Goal: Task Accomplishment & Management: Use online tool/utility

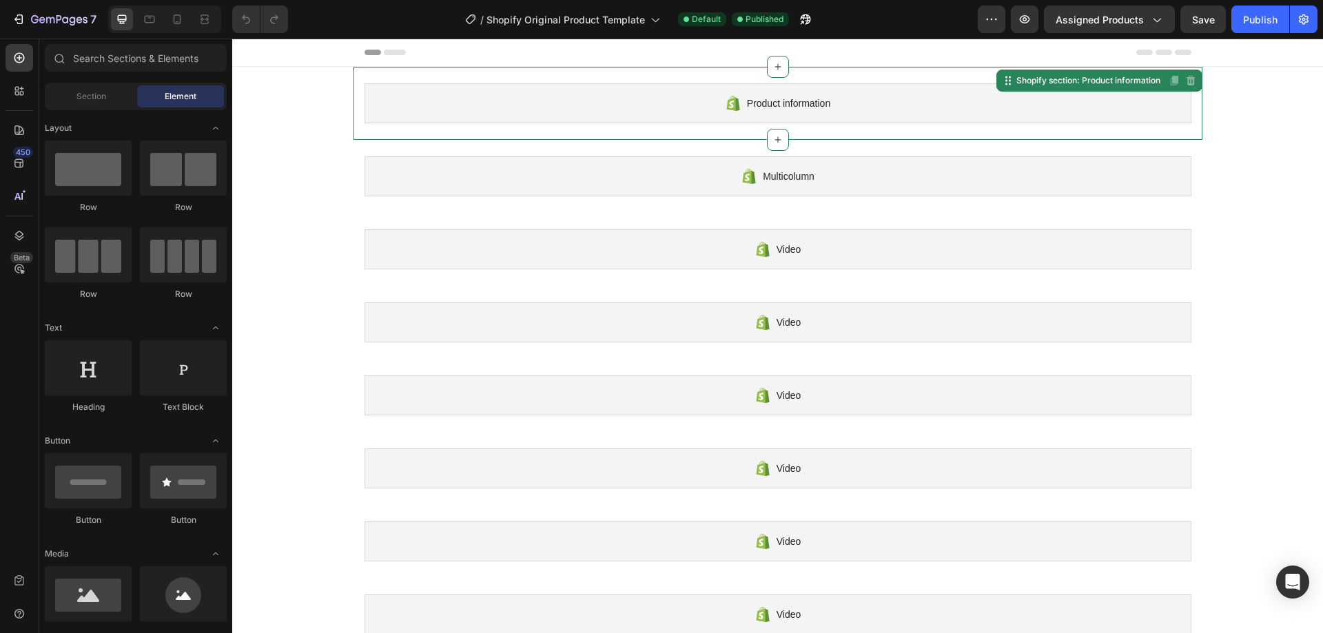
click at [630, 103] on div "Product information" at bounding box center [777, 103] width 827 height 40
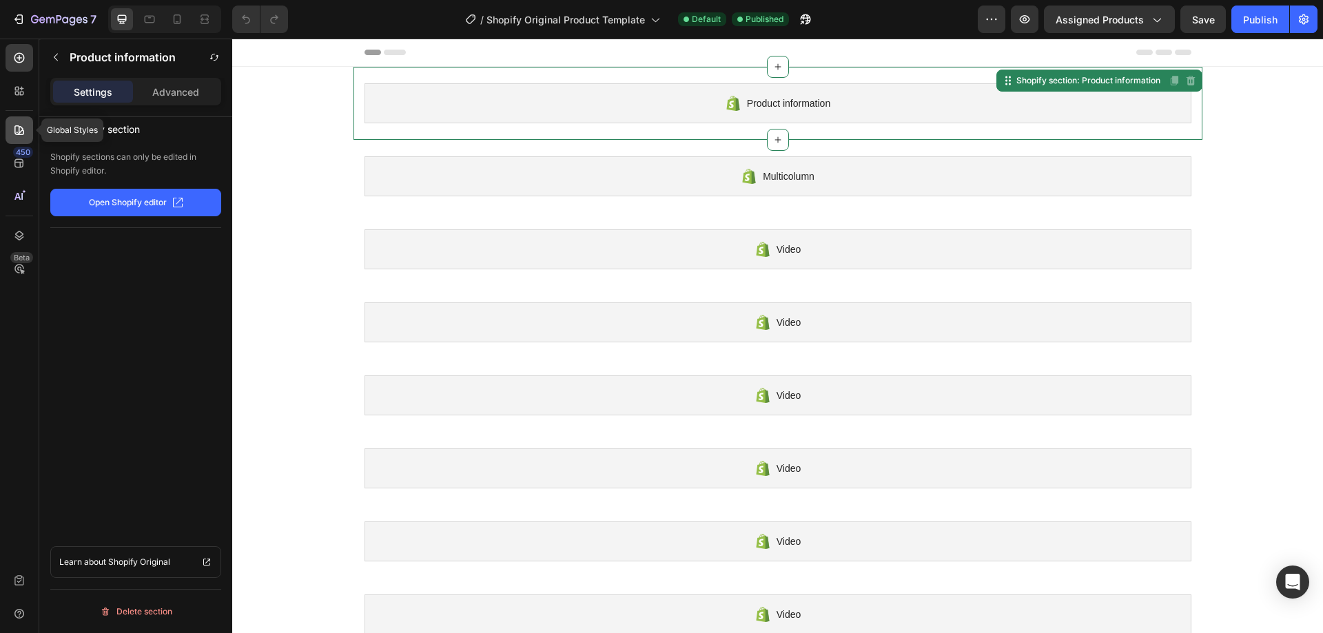
click at [12, 132] on icon at bounding box center [19, 130] width 14 height 14
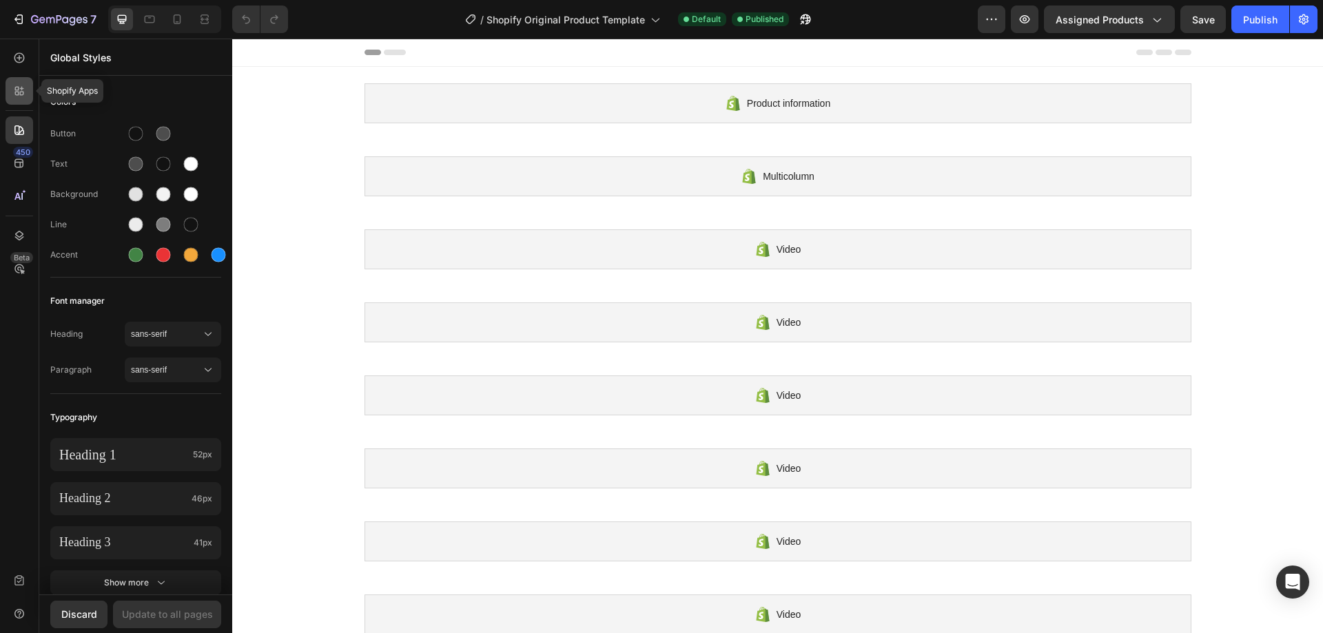
click at [22, 94] on icon at bounding box center [19, 91] width 14 height 14
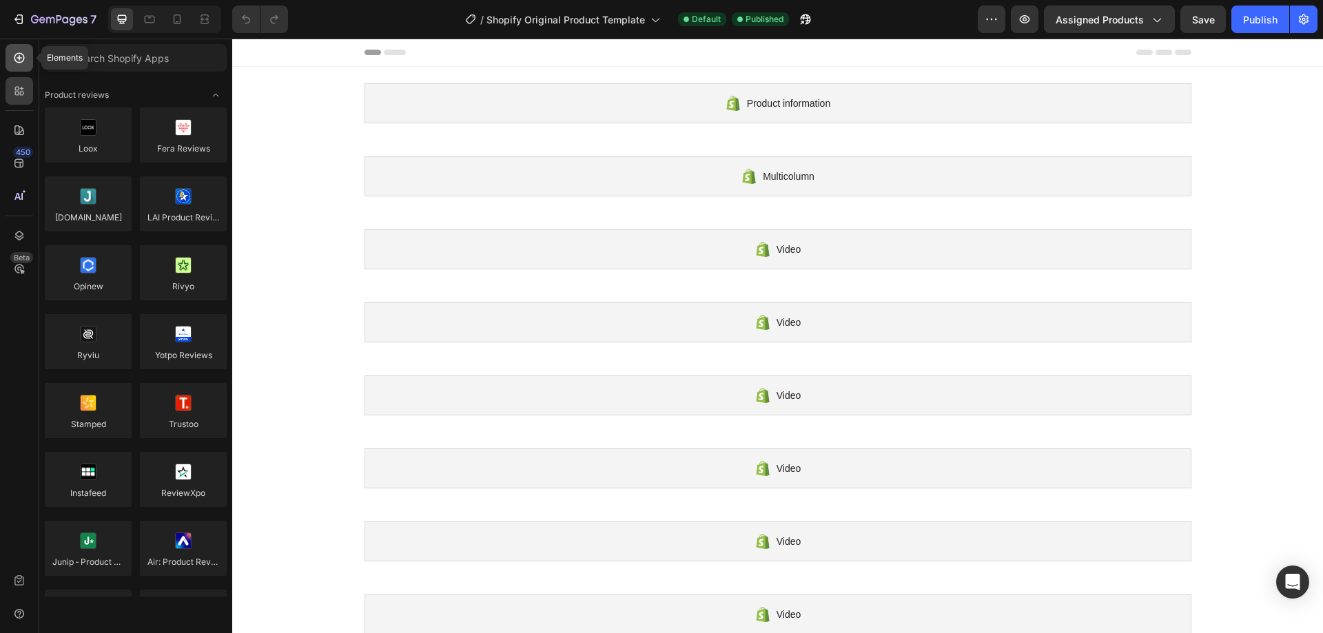
click at [23, 67] on div at bounding box center [20, 58] width 28 height 28
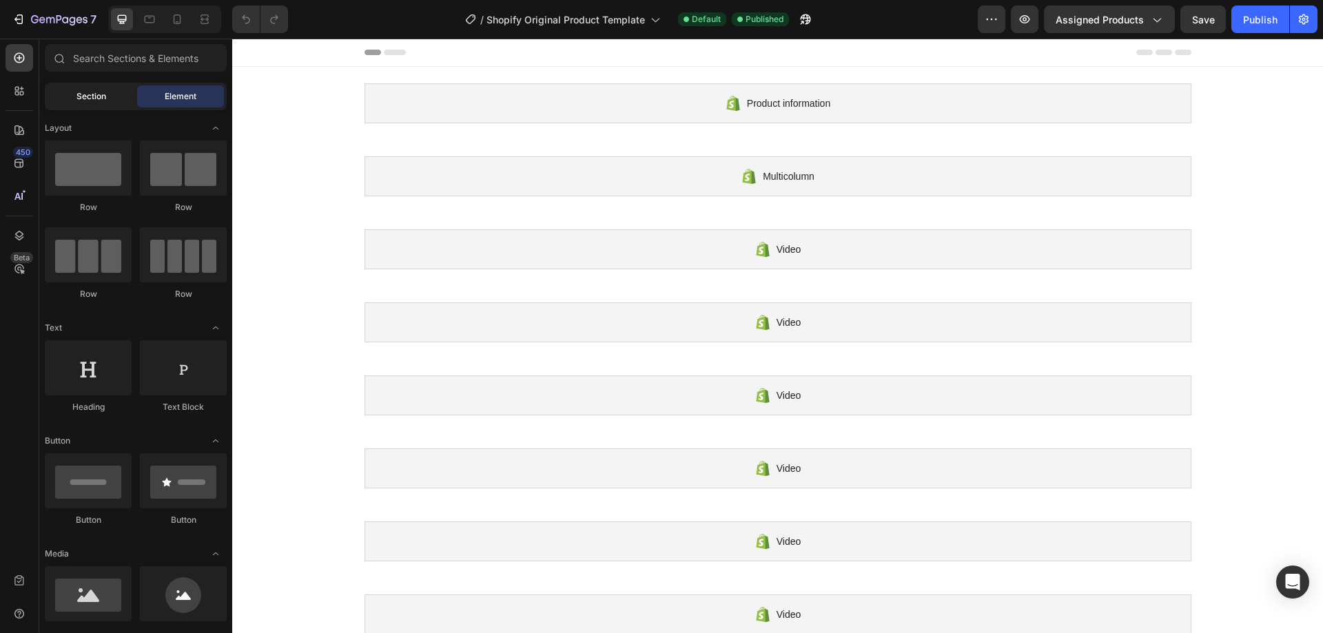
click at [98, 101] on span "Section" at bounding box center [91, 96] width 30 height 12
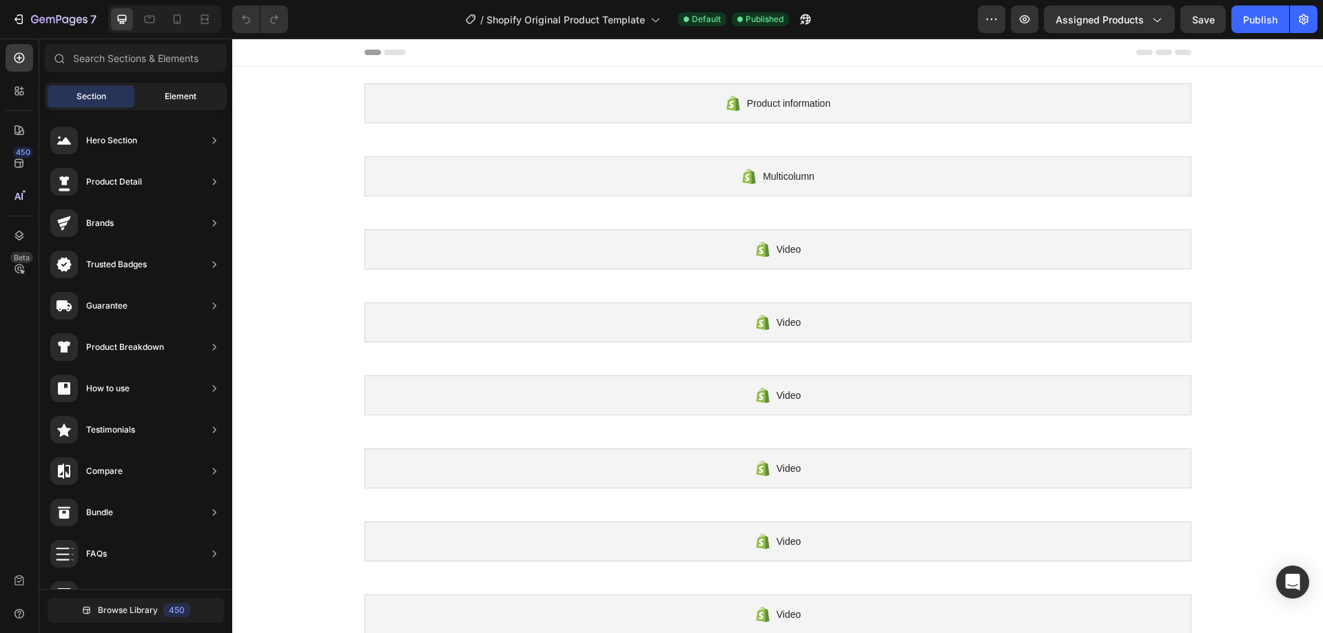
click at [181, 98] on span "Element" at bounding box center [181, 96] width 32 height 12
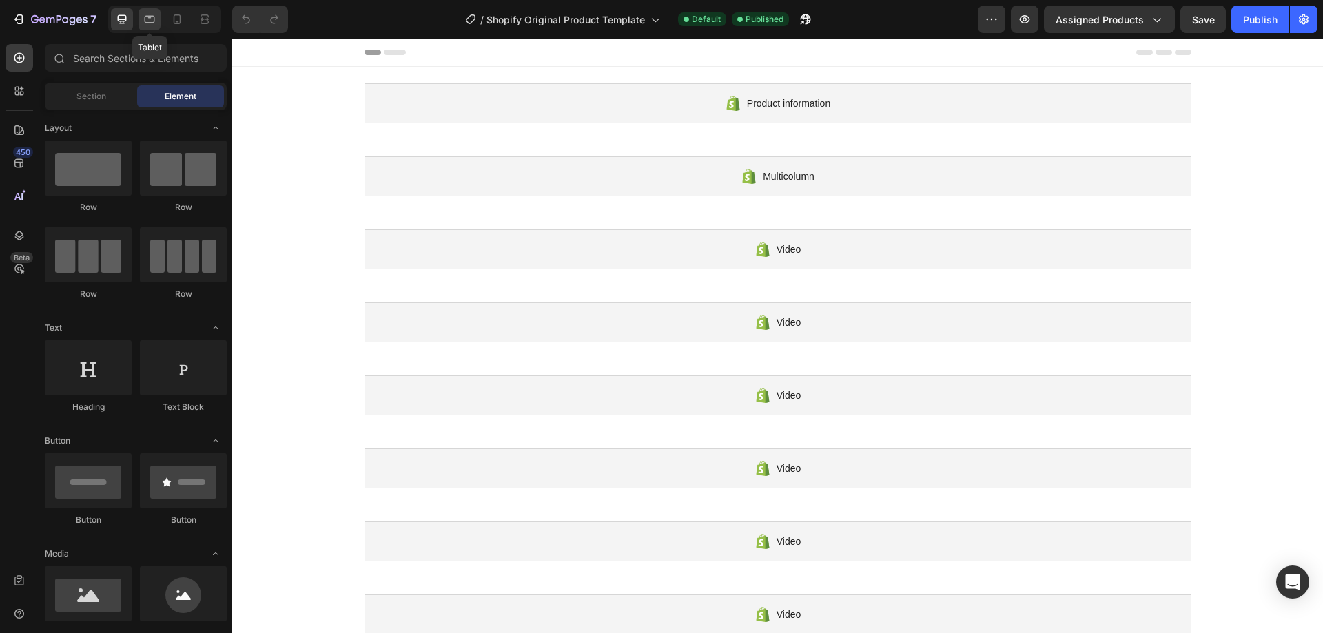
click at [153, 23] on icon at bounding box center [150, 20] width 10 height 8
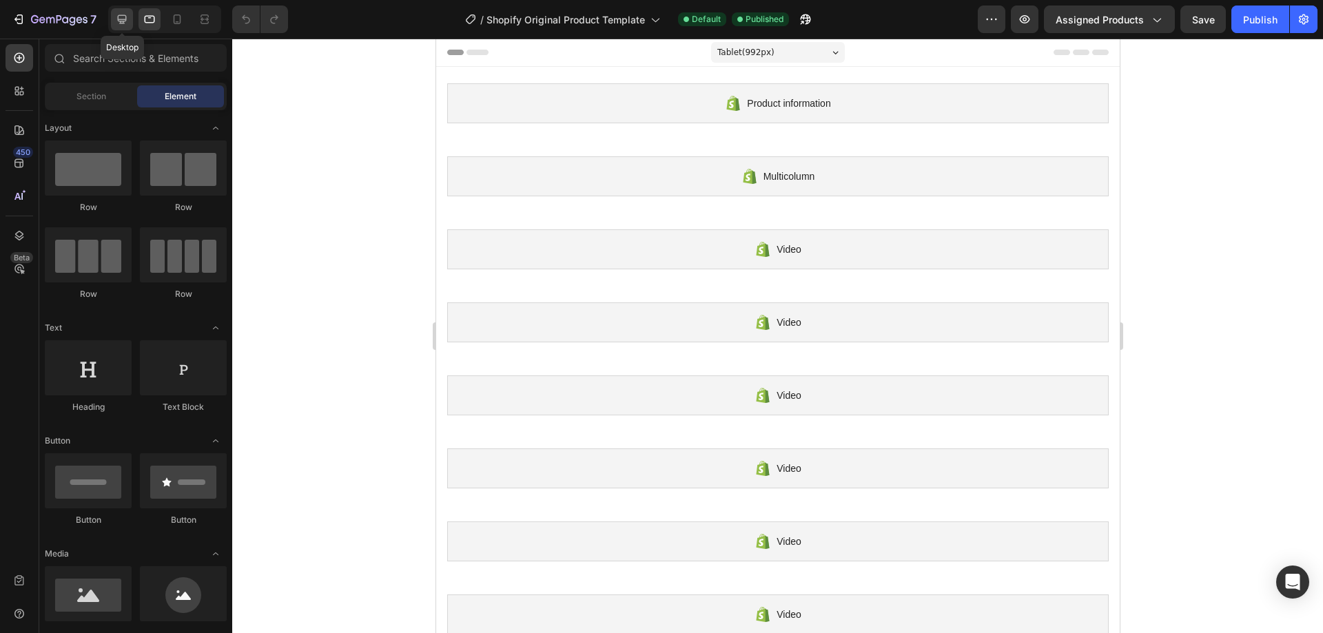
click at [123, 12] on icon at bounding box center [122, 19] width 14 height 14
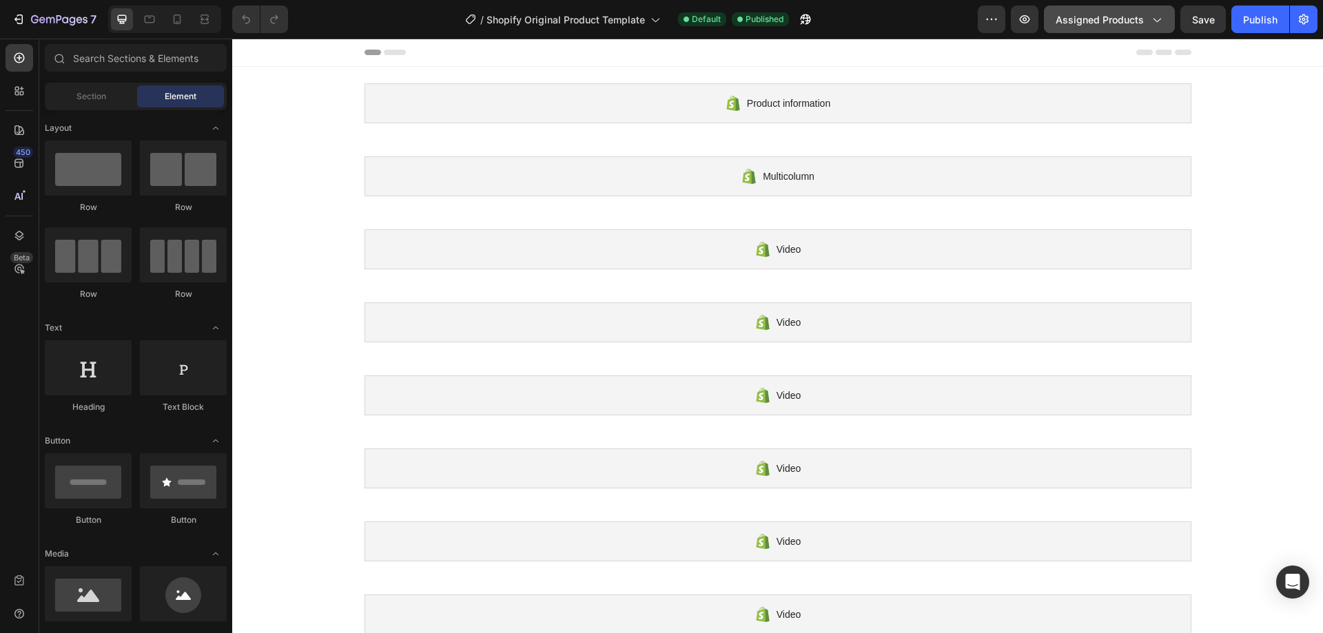
click at [1118, 17] on span "Assigned Products" at bounding box center [1100, 19] width 88 height 14
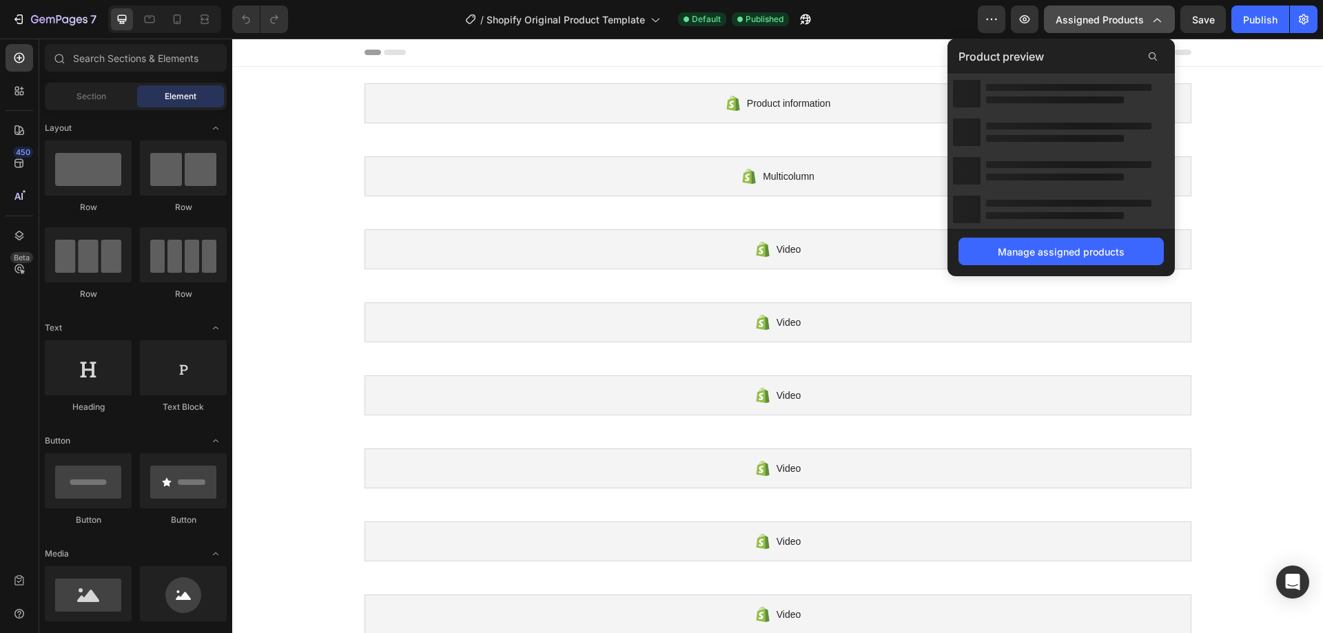
click at [1118, 17] on span "Assigned Products" at bounding box center [1100, 19] width 88 height 14
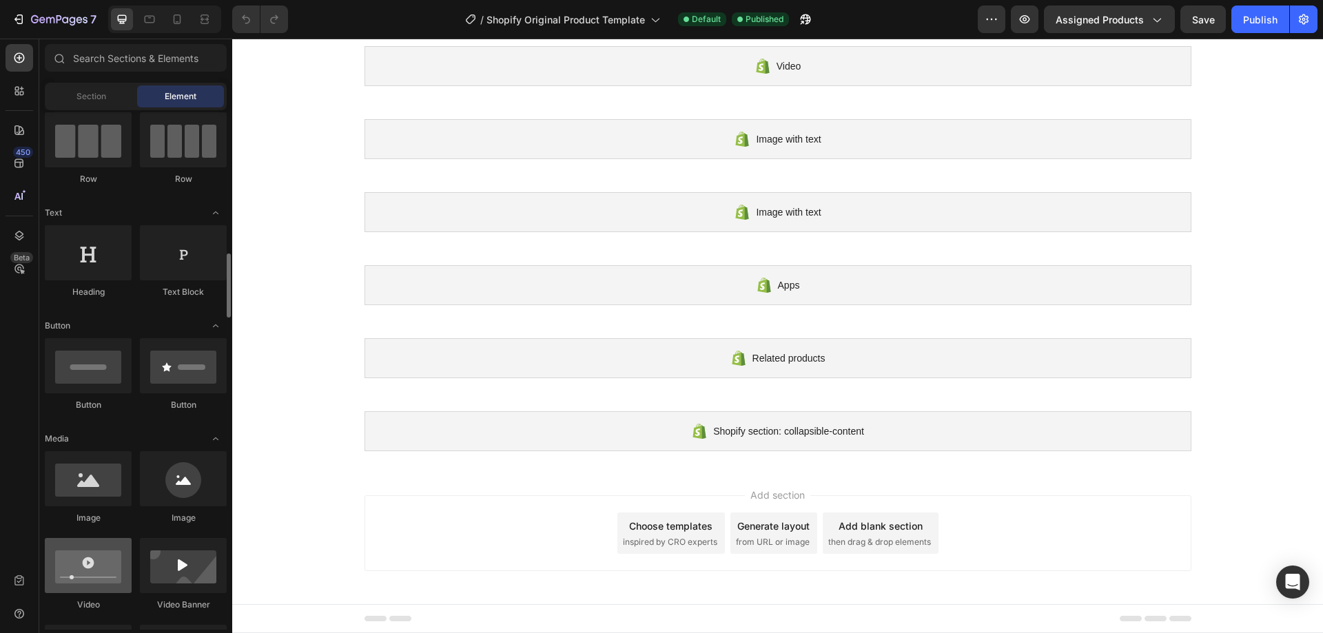
scroll to position [230, 0]
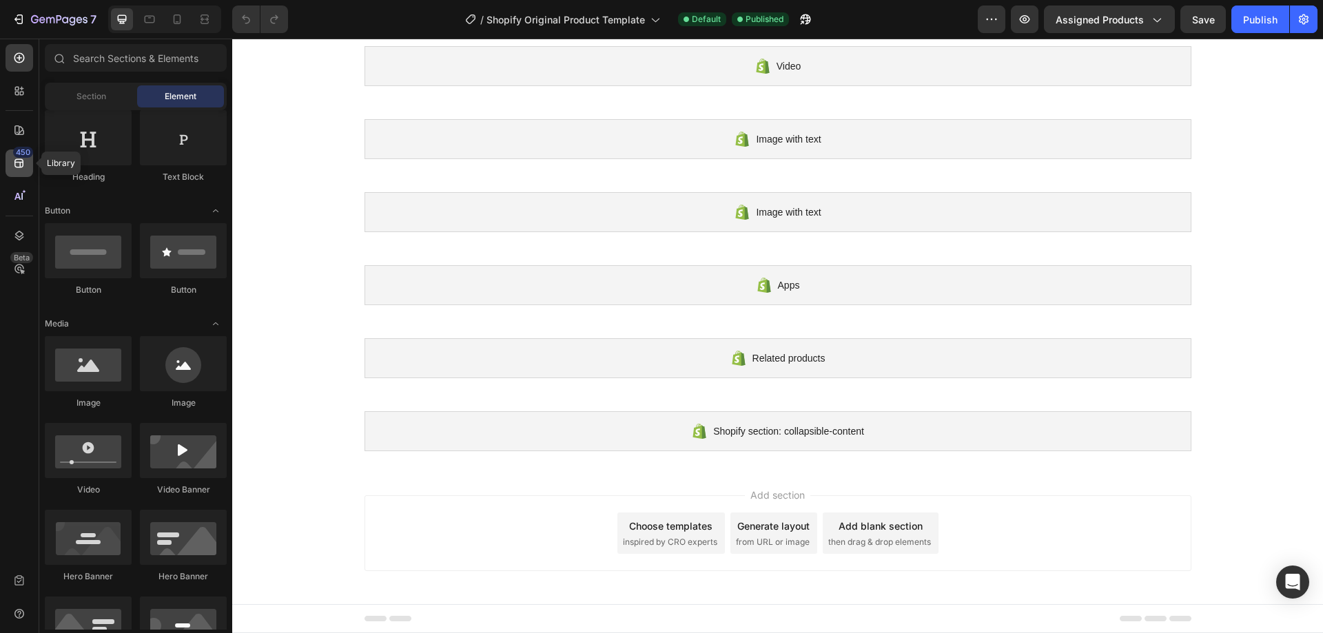
click at [16, 162] on icon at bounding box center [18, 163] width 9 height 9
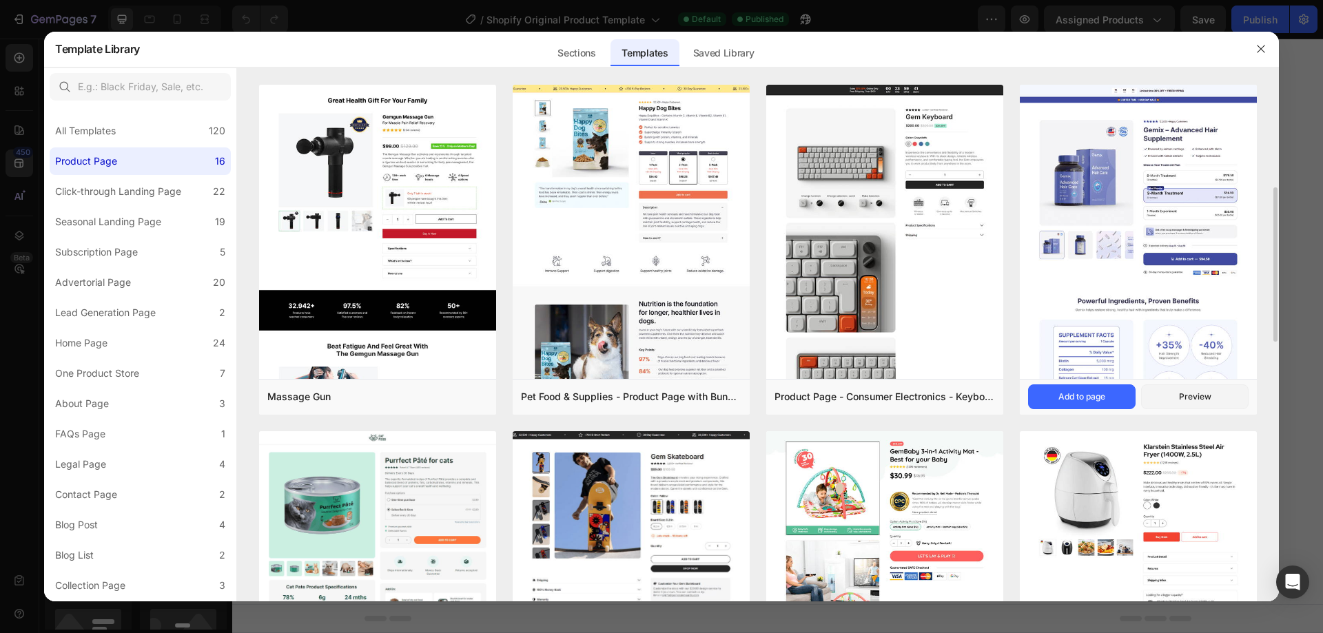
scroll to position [115, 0]
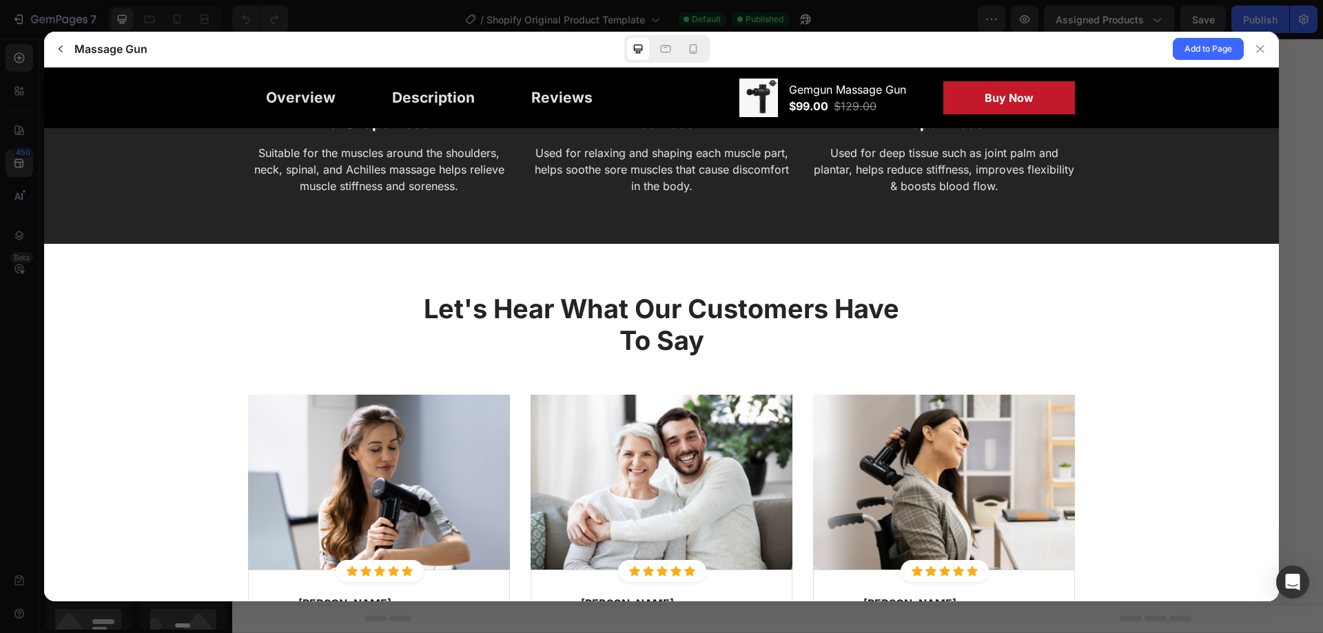
scroll to position [2587, 0]
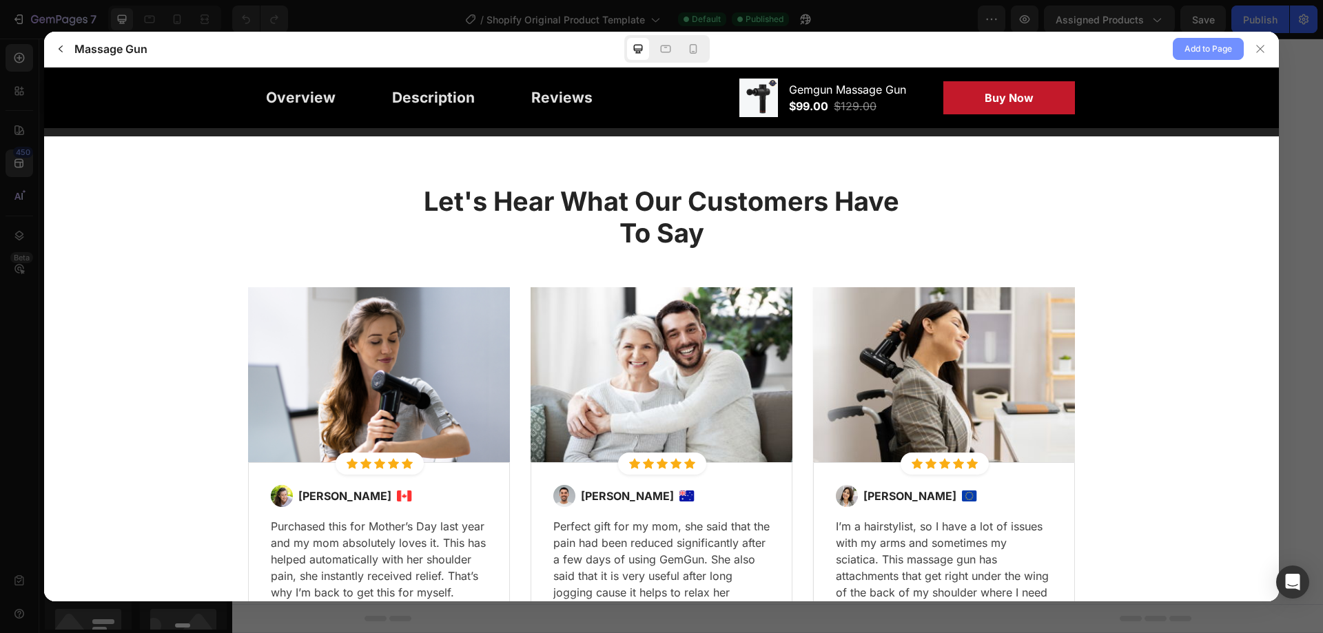
click at [1210, 49] on span "Add to Page" at bounding box center [1208, 49] width 48 height 17
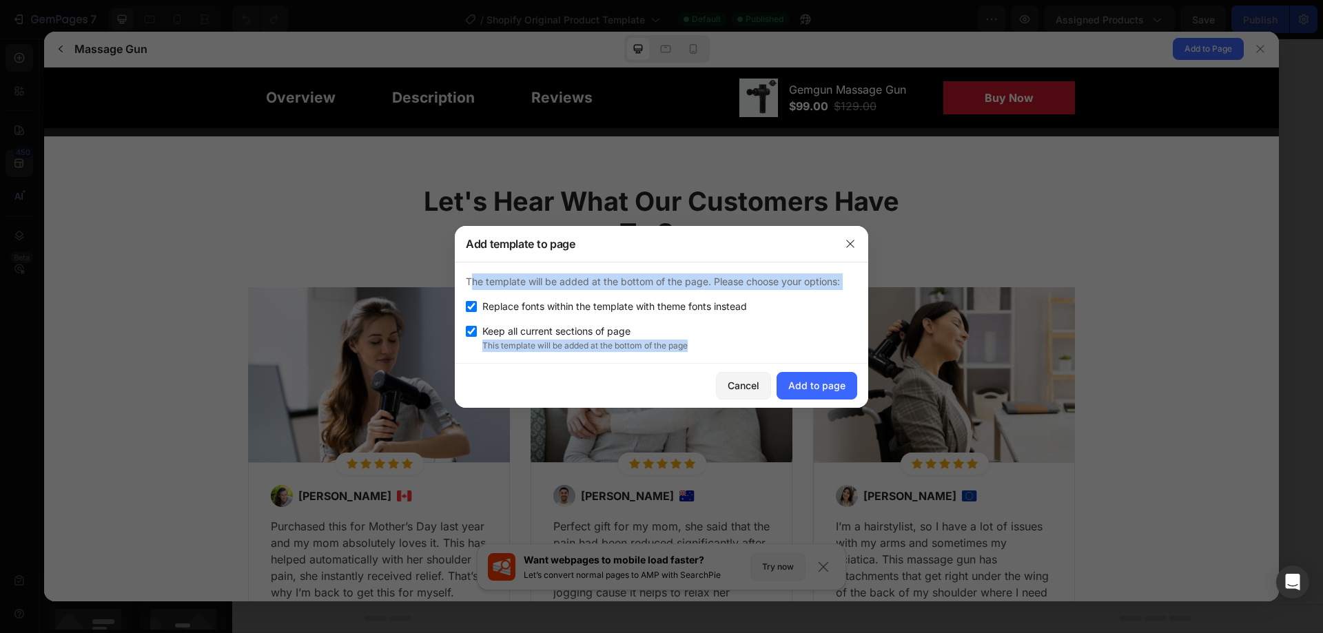
drag, startPoint x: 460, startPoint y: 276, endPoint x: 724, endPoint y: 351, distance: 274.6
click at [724, 351] on div "The template will be added at the bottom of the page. Please choose your option…" at bounding box center [661, 313] width 413 height 101
click at [715, 351] on div at bounding box center [715, 351] width 0 height 0
click at [795, 323] on div "Keep all current sections of page" at bounding box center [661, 331] width 391 height 17
checkbox input "false"
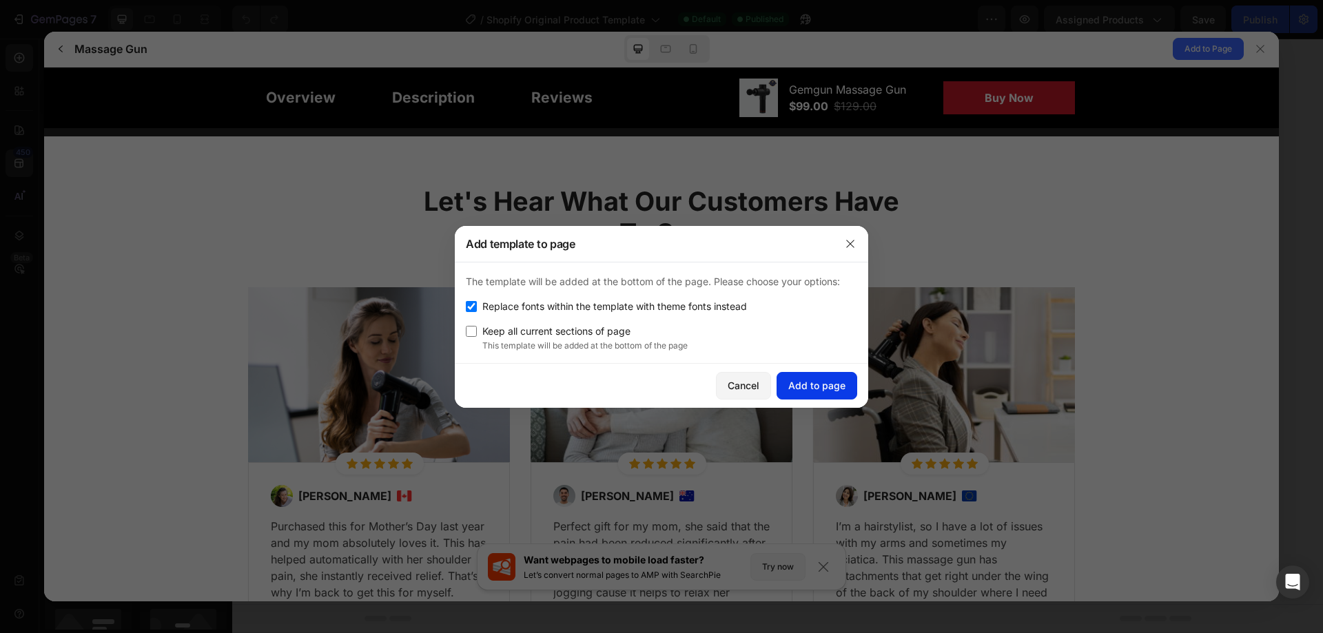
click at [820, 391] on div "Add to page" at bounding box center [816, 385] width 57 height 14
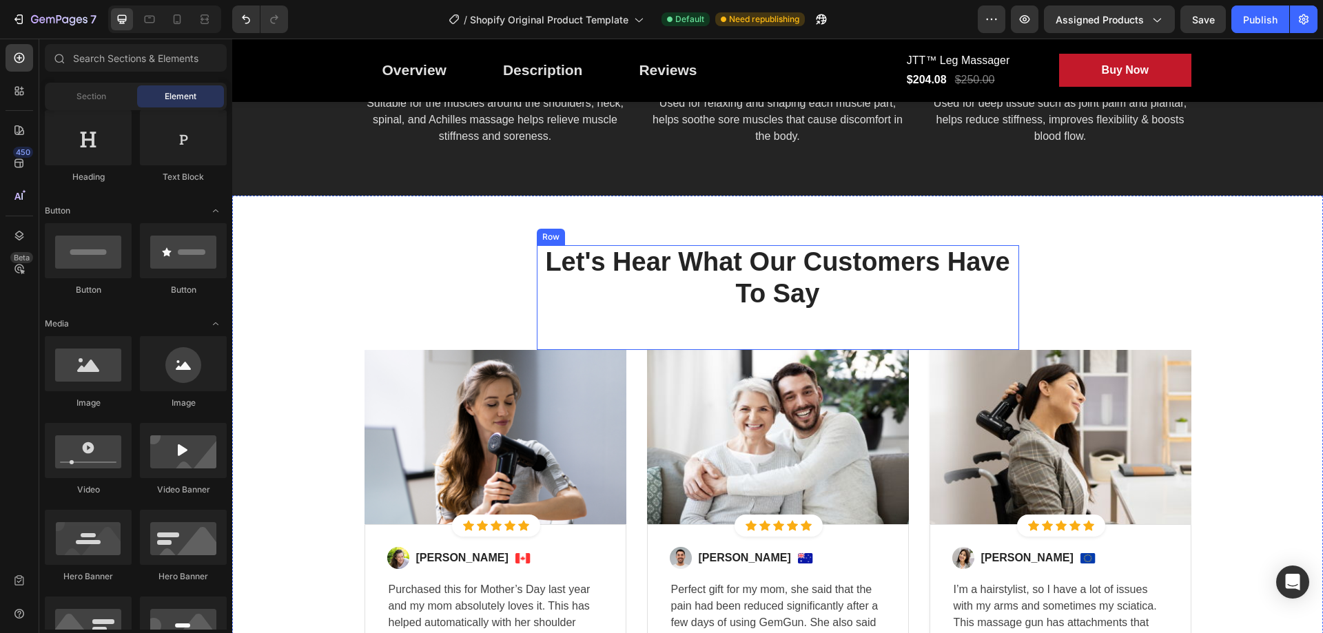
scroll to position [2701, 0]
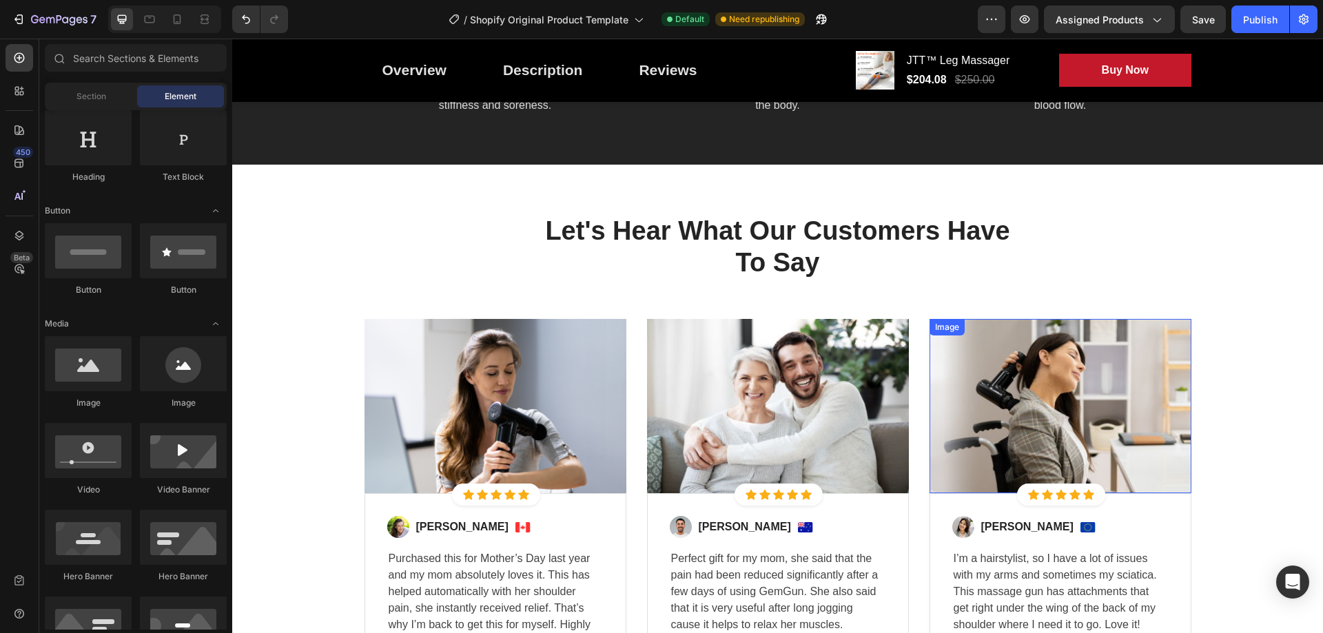
click at [1025, 391] on img at bounding box center [1061, 406] width 262 height 175
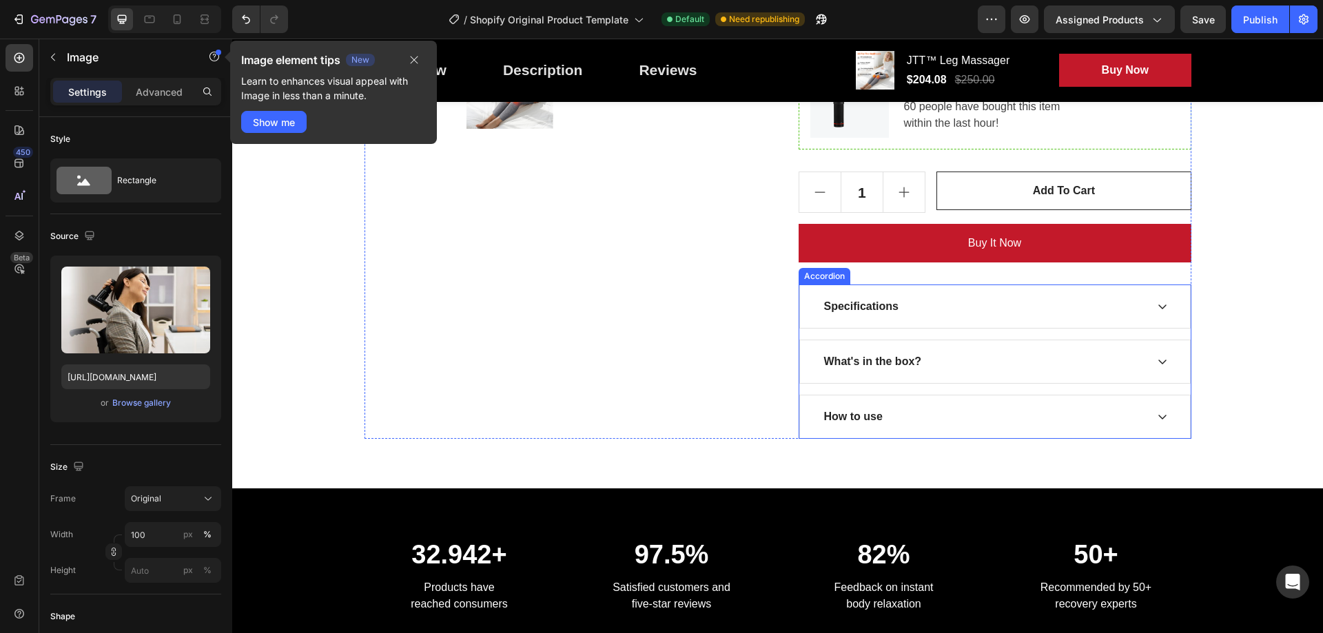
scroll to position [634, 0]
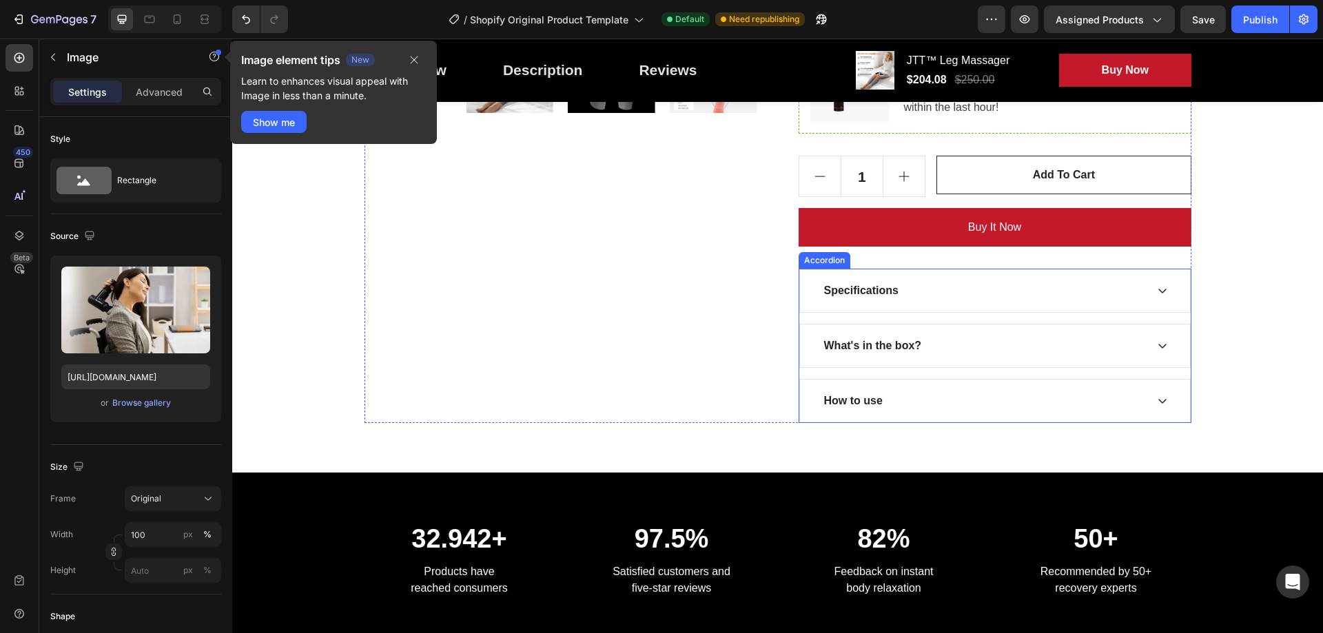
click at [1158, 289] on icon at bounding box center [1162, 290] width 11 height 11
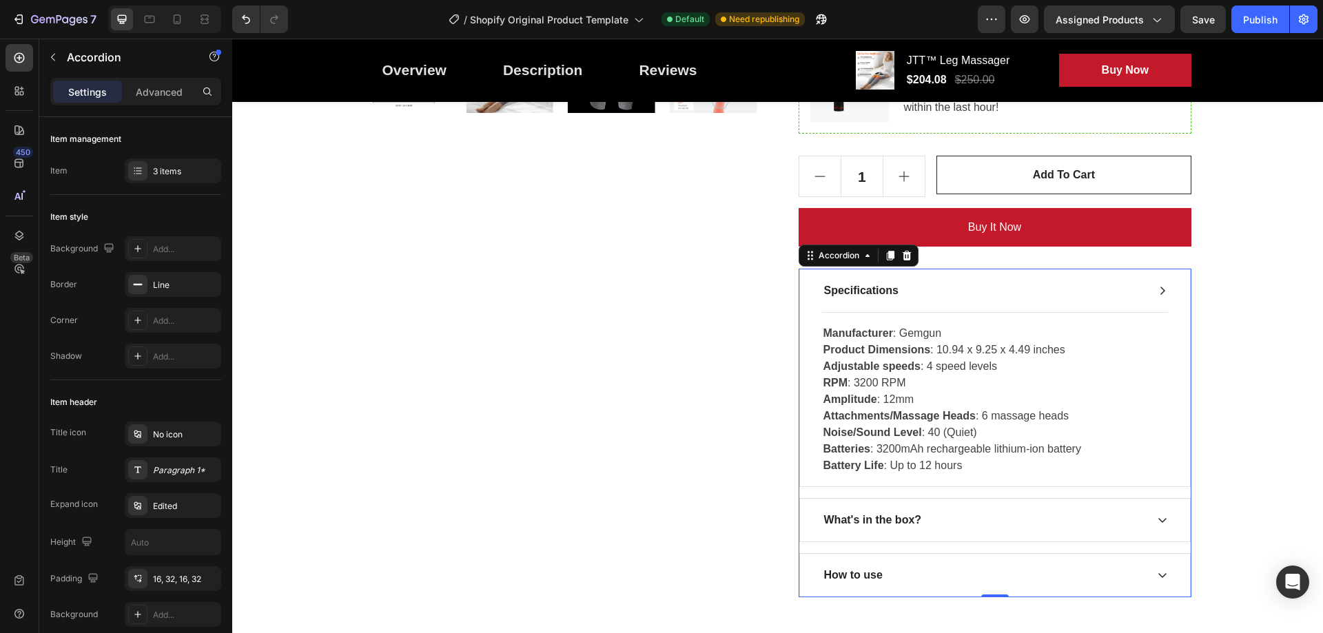
click at [1160, 289] on icon at bounding box center [1162, 291] width 5 height 8
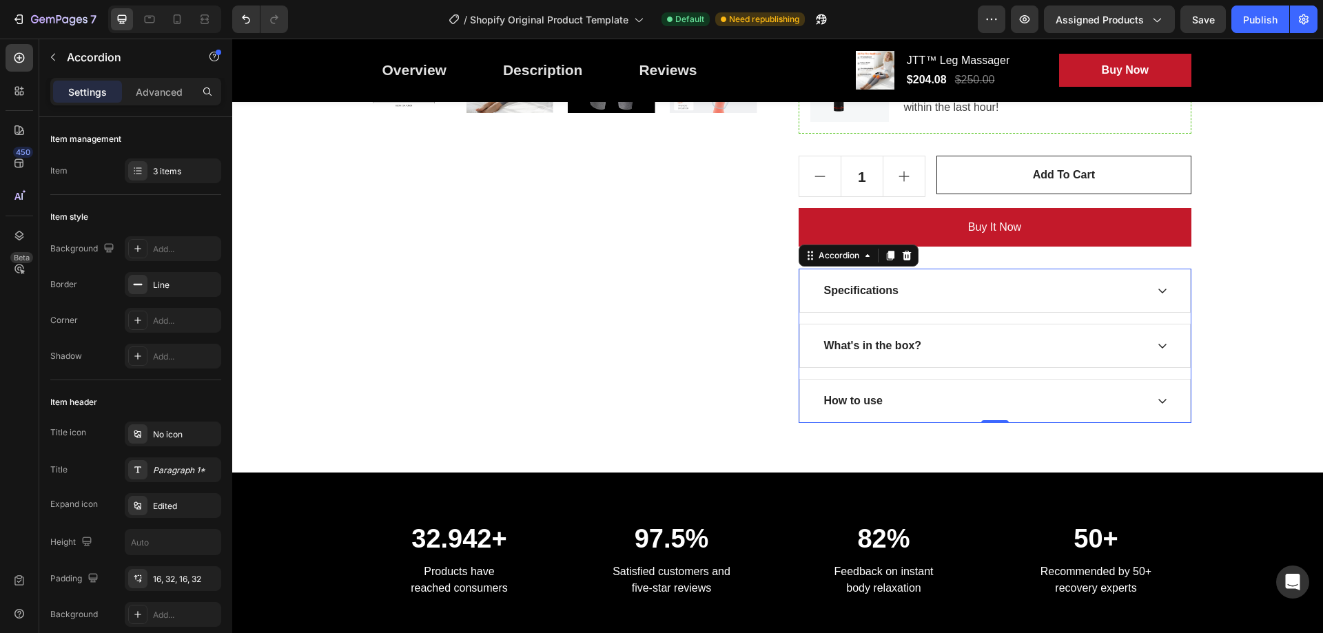
click at [1158, 340] on div "What's in the box?" at bounding box center [995, 346] width 390 height 43
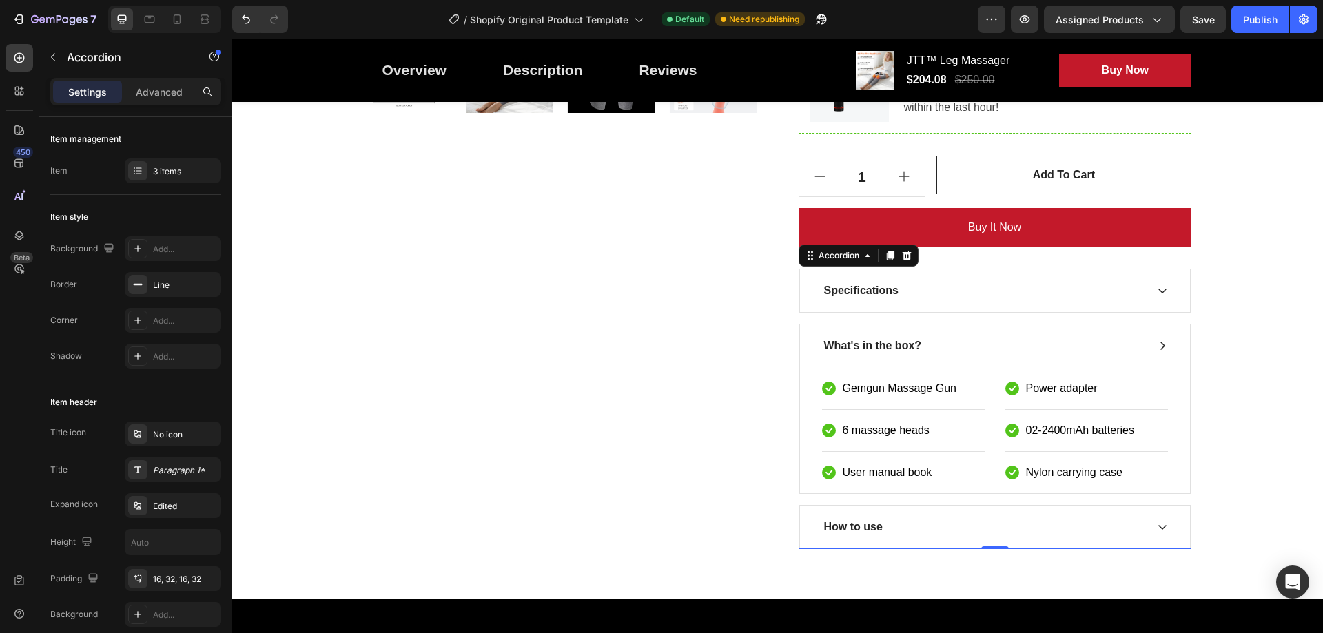
click at [1158, 340] on div "What's in the box?" at bounding box center [995, 346] width 390 height 43
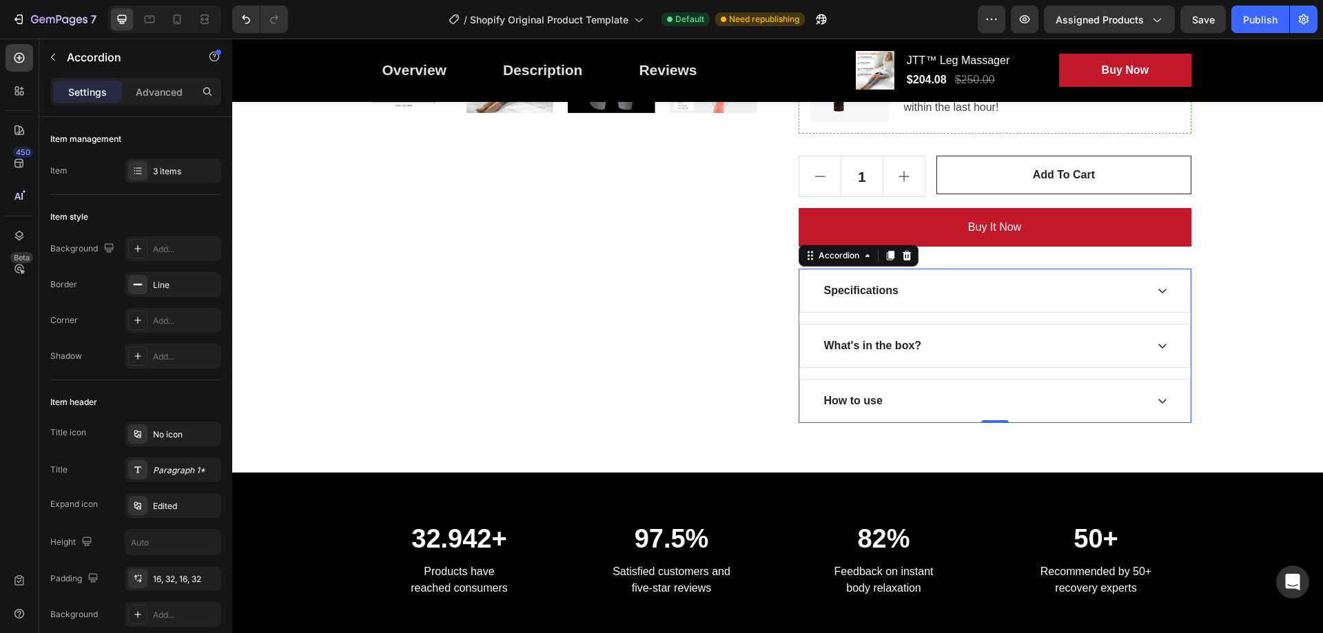
click at [1157, 400] on icon at bounding box center [1162, 401] width 11 height 11
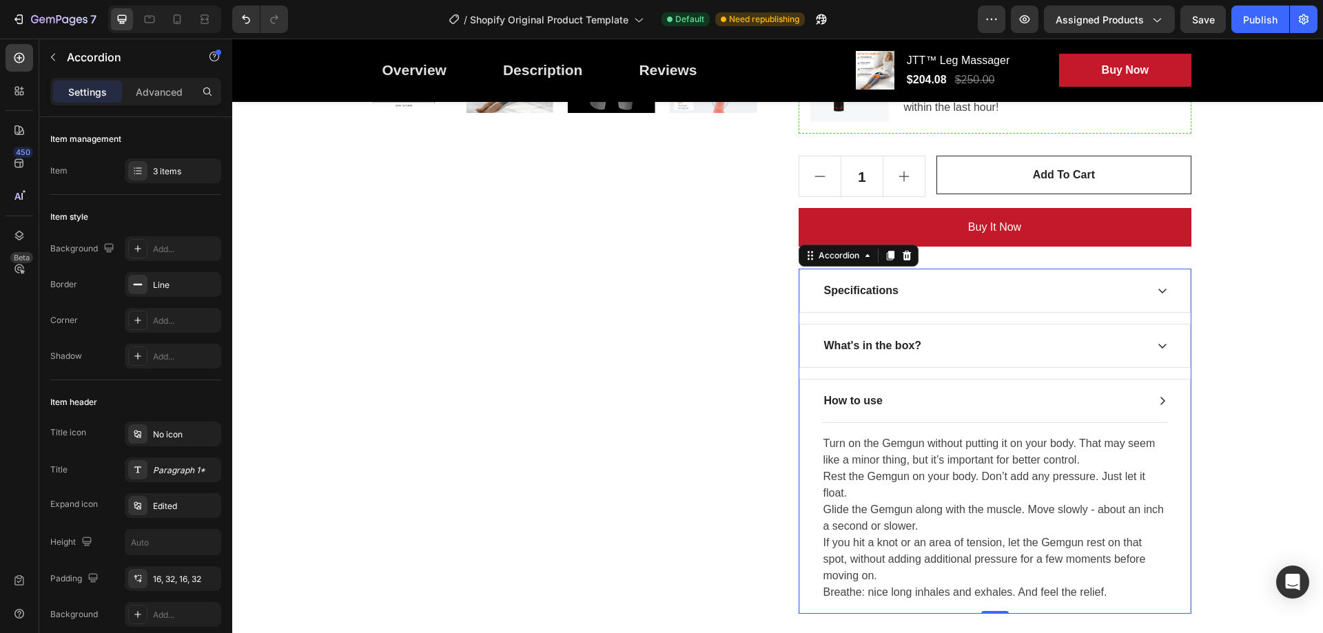
click at [1157, 400] on icon at bounding box center [1162, 401] width 11 height 11
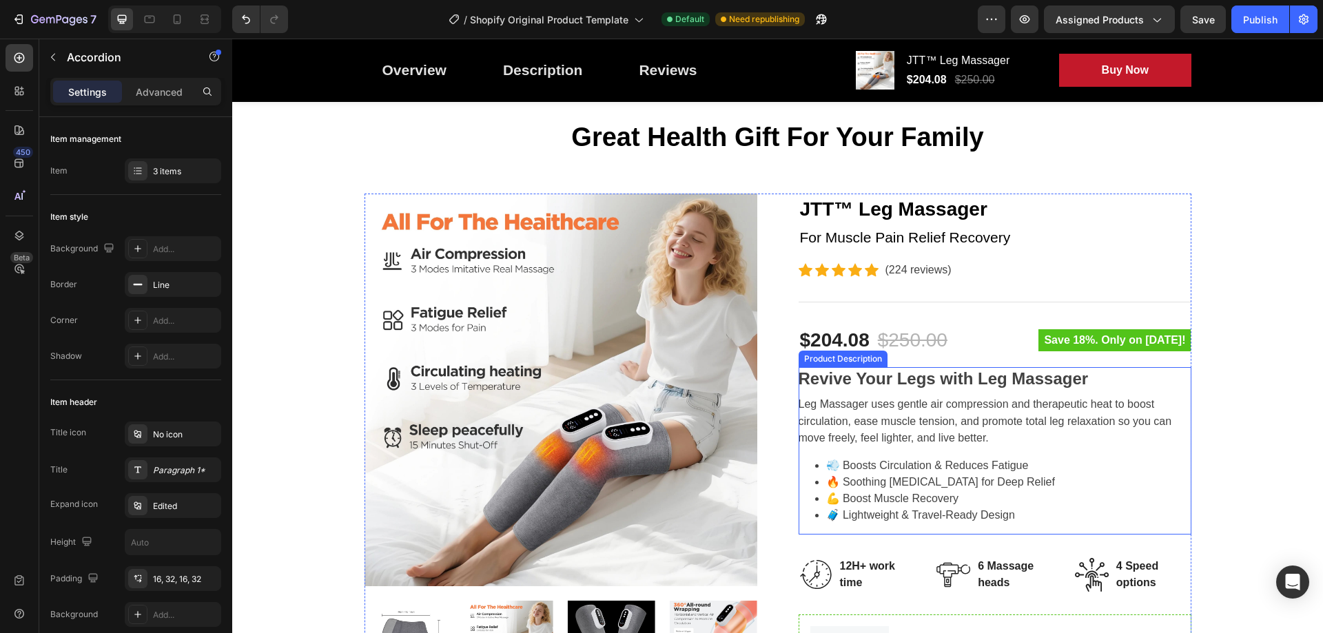
scroll to position [0, 0]
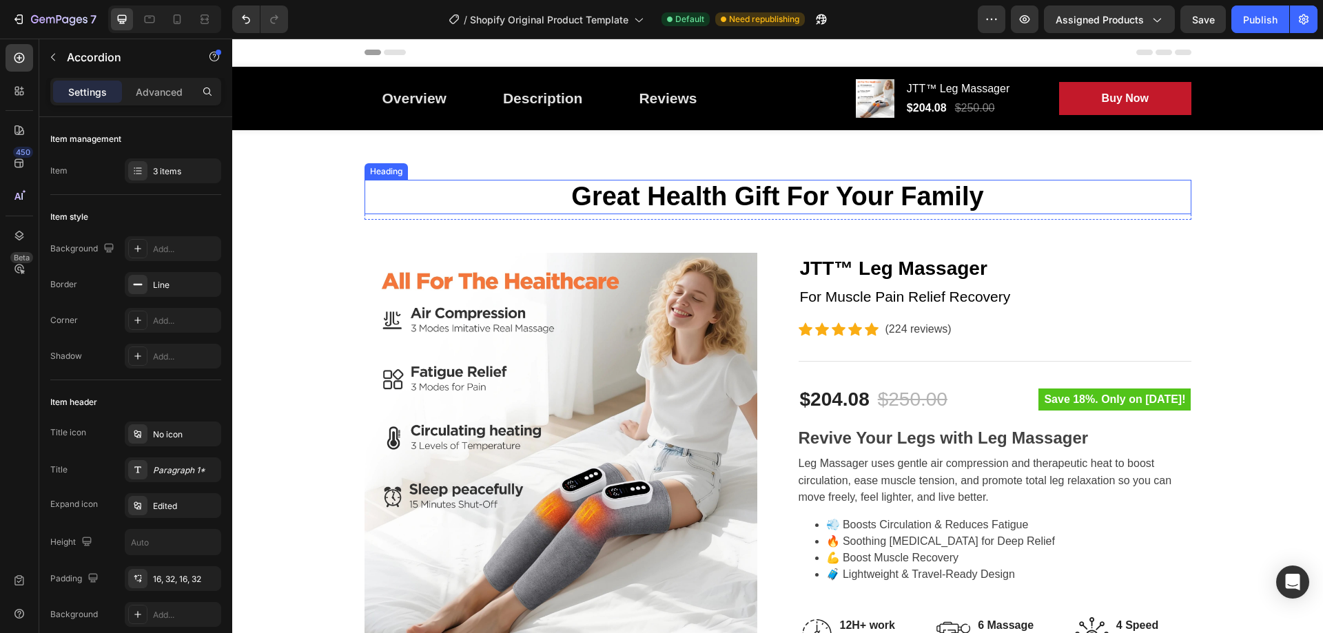
click at [867, 185] on p "Great Health Gift For Your Family" at bounding box center [778, 197] width 824 height 32
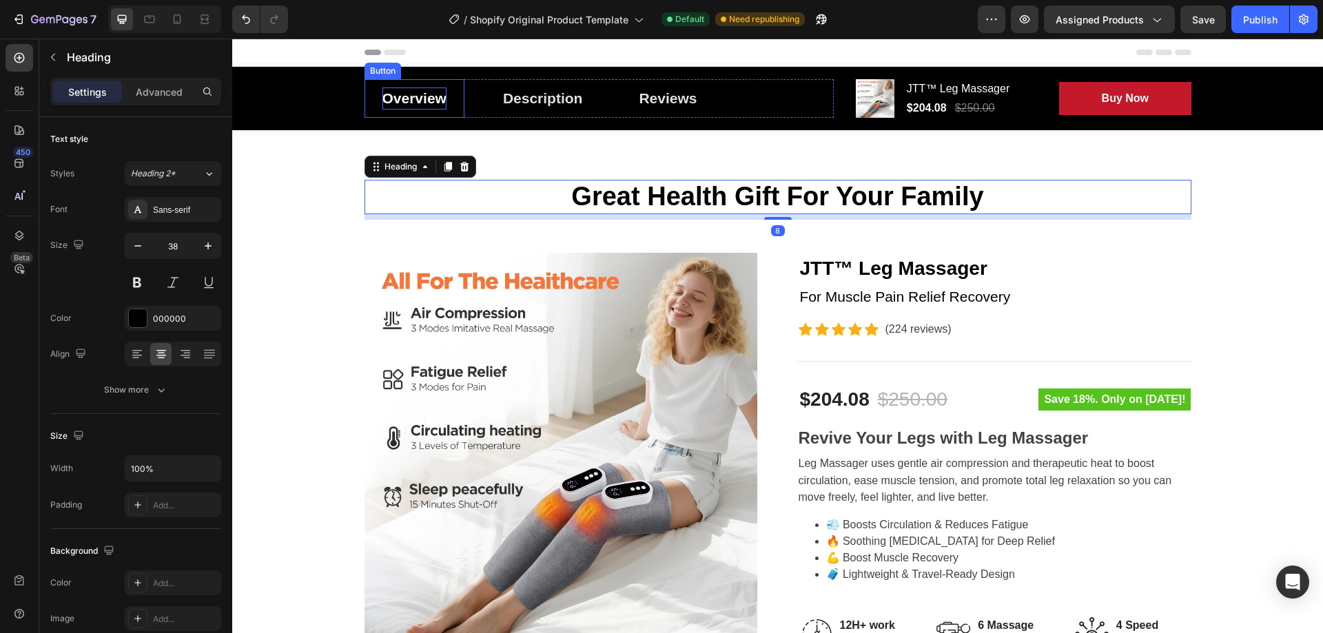
click at [411, 99] on div "Overview" at bounding box center [414, 99] width 64 height 22
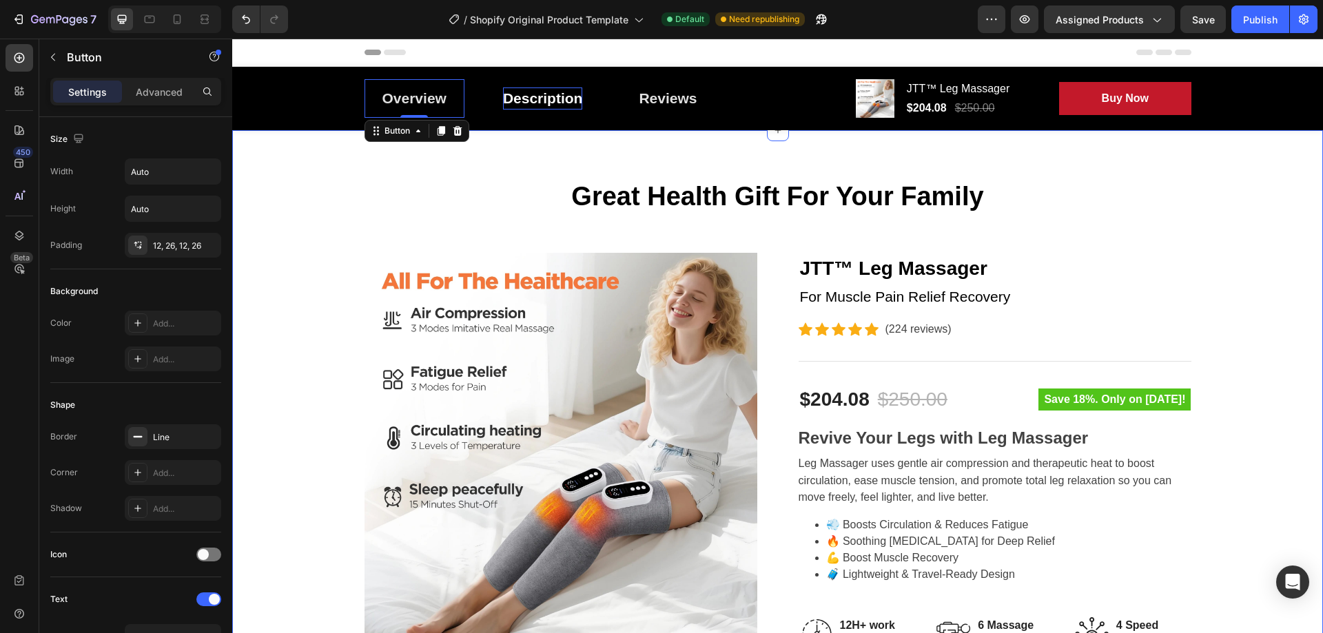
click at [547, 99] on div "Description" at bounding box center [543, 99] width 80 height 22
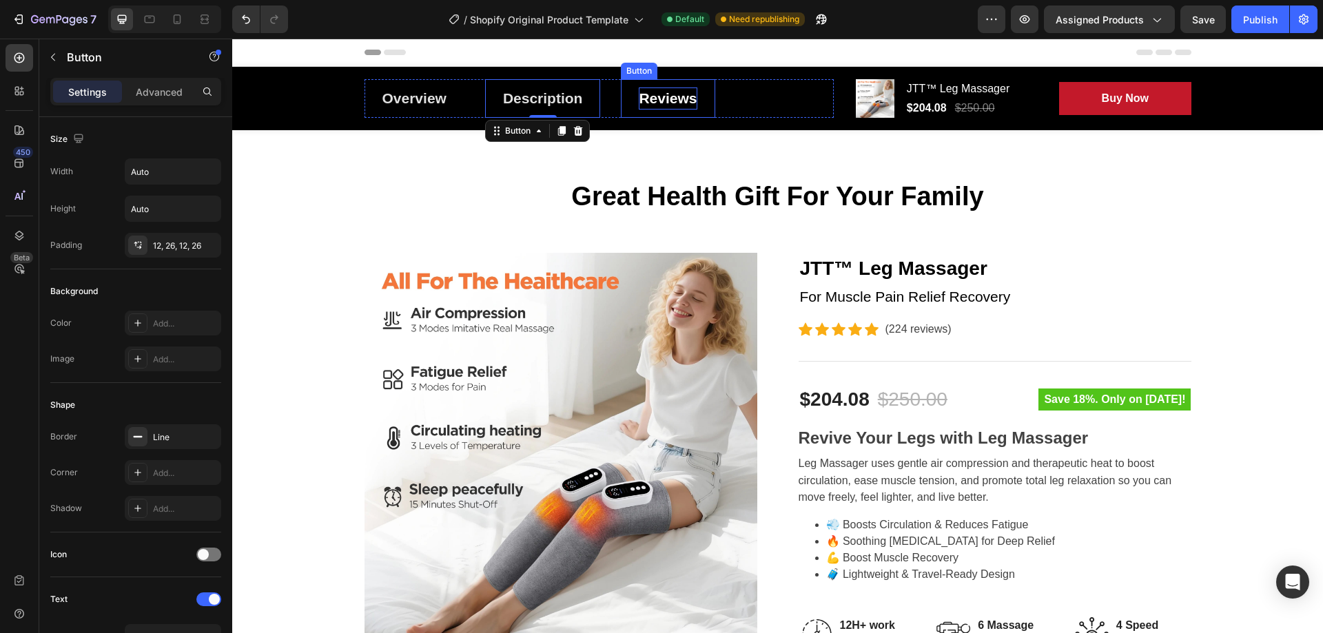
click at [647, 97] on div "Reviews" at bounding box center [668, 99] width 58 height 22
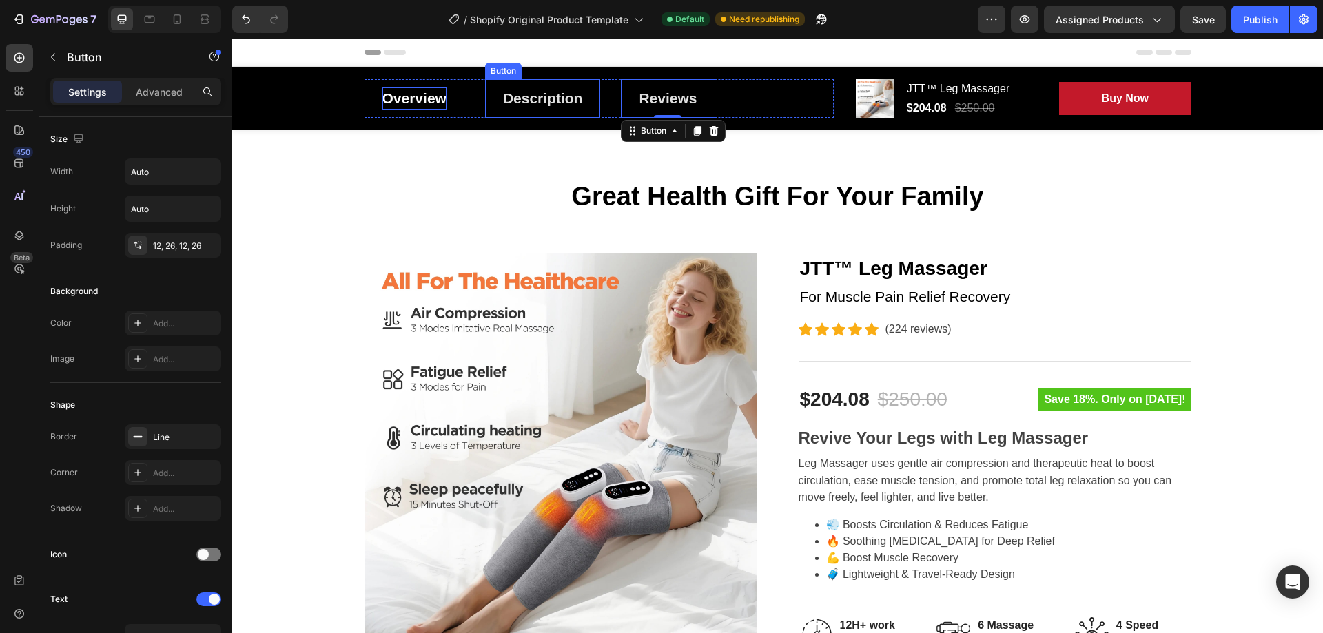
click at [404, 94] on div "Overview" at bounding box center [414, 99] width 64 height 22
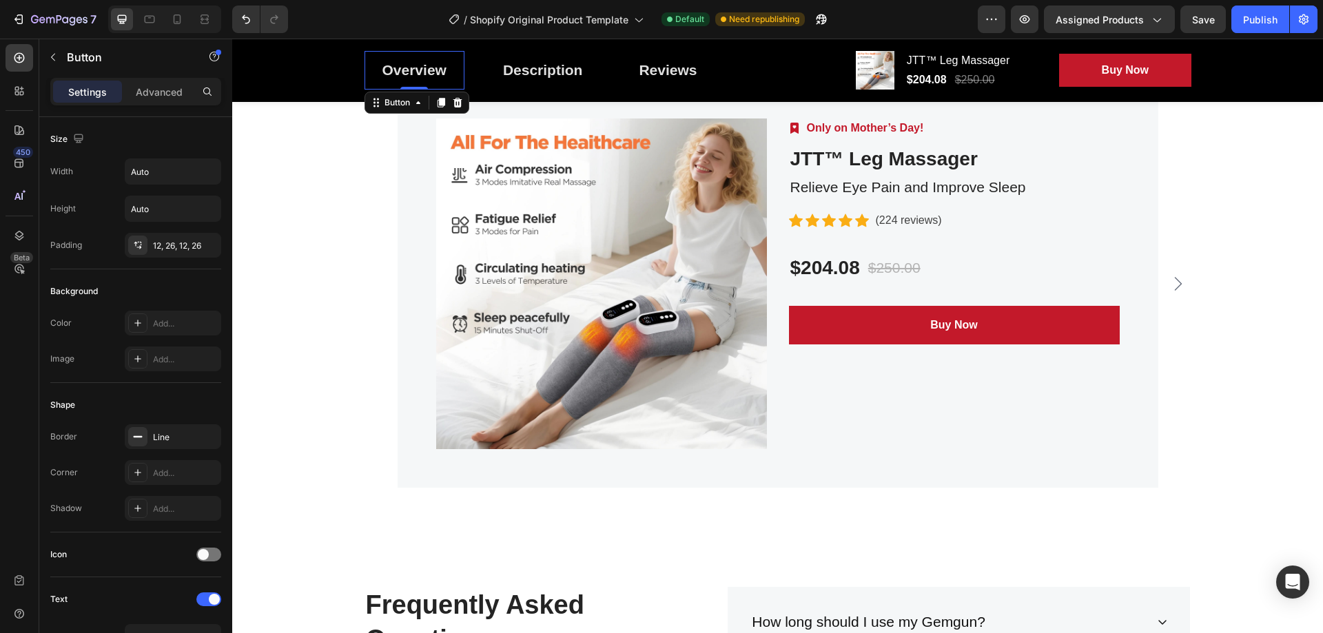
scroll to position [4019, 0]
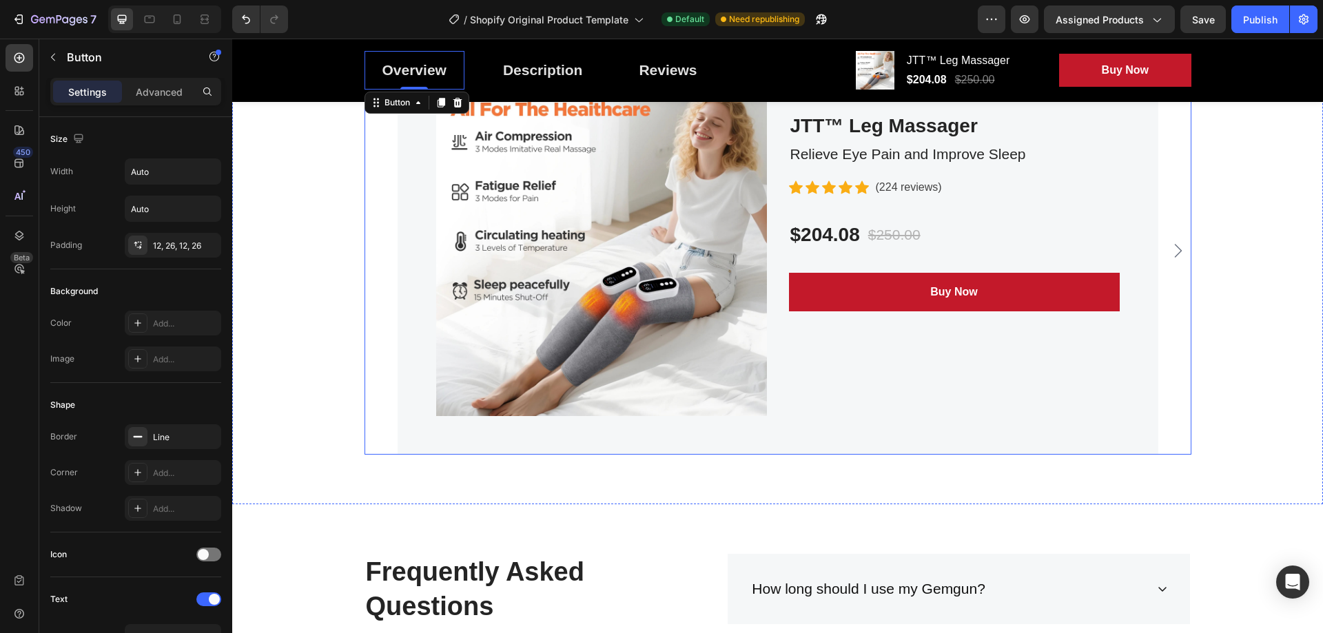
click at [1171, 253] on icon "Carousel Next Arrow" at bounding box center [1178, 251] width 17 height 17
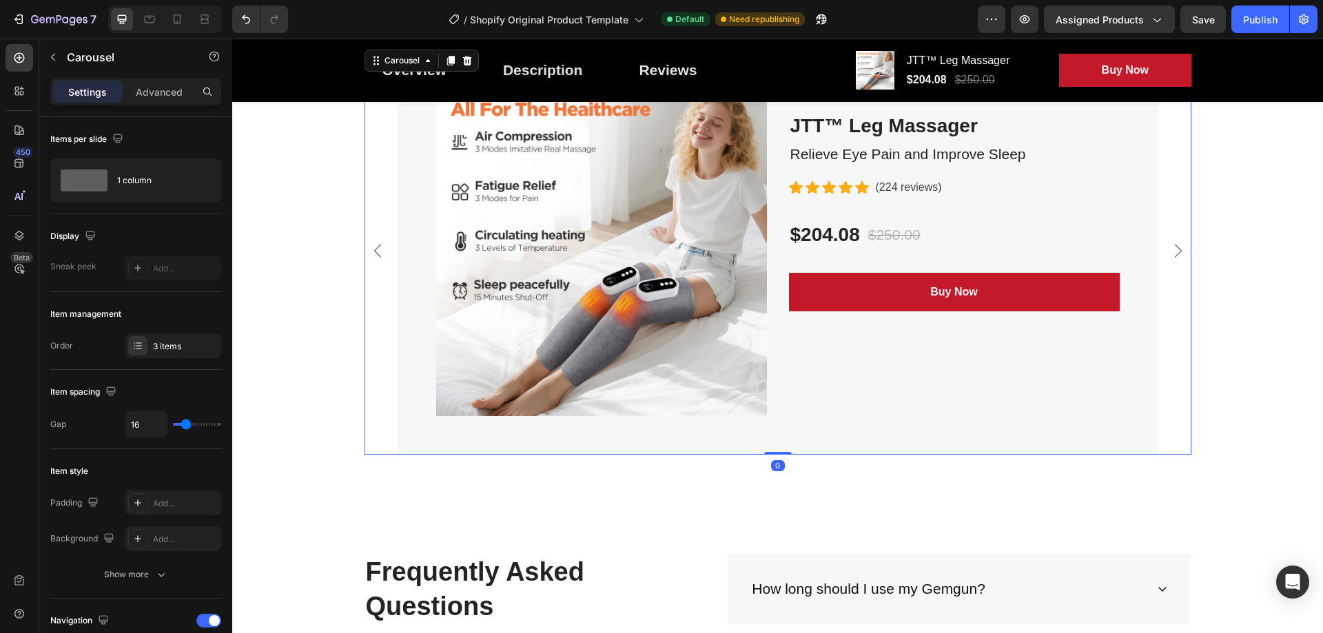
click at [1171, 253] on icon "Carousel Next Arrow" at bounding box center [1178, 251] width 17 height 17
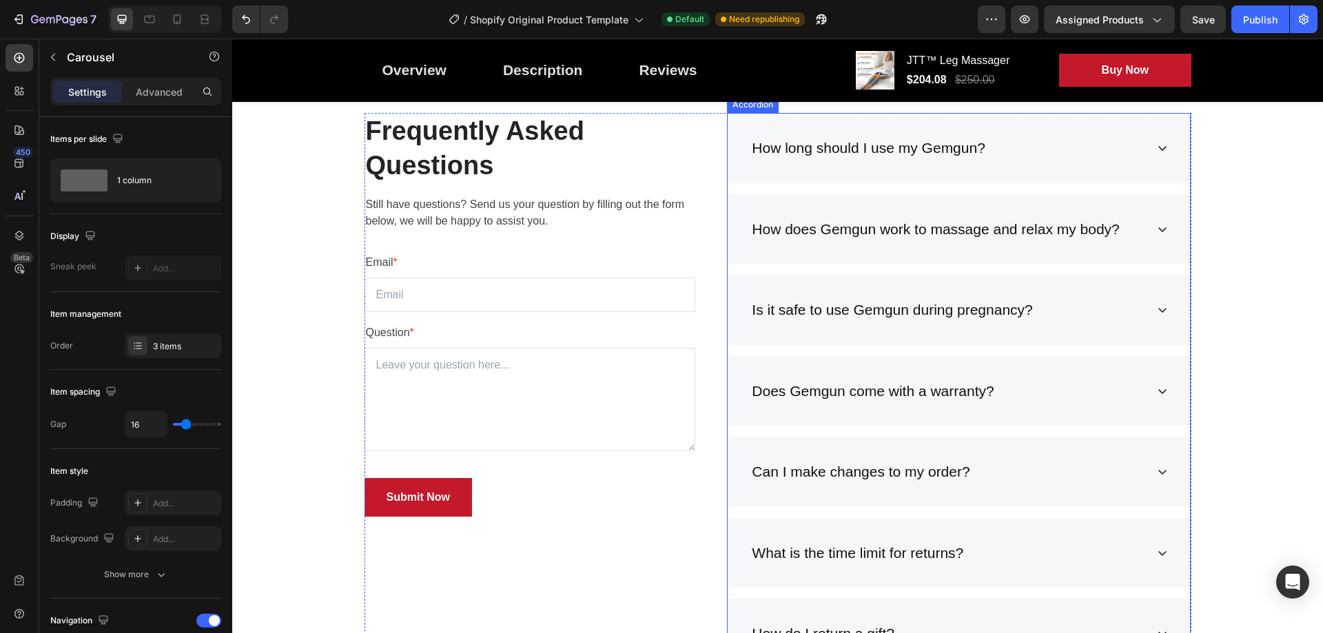
scroll to position [4249, 0]
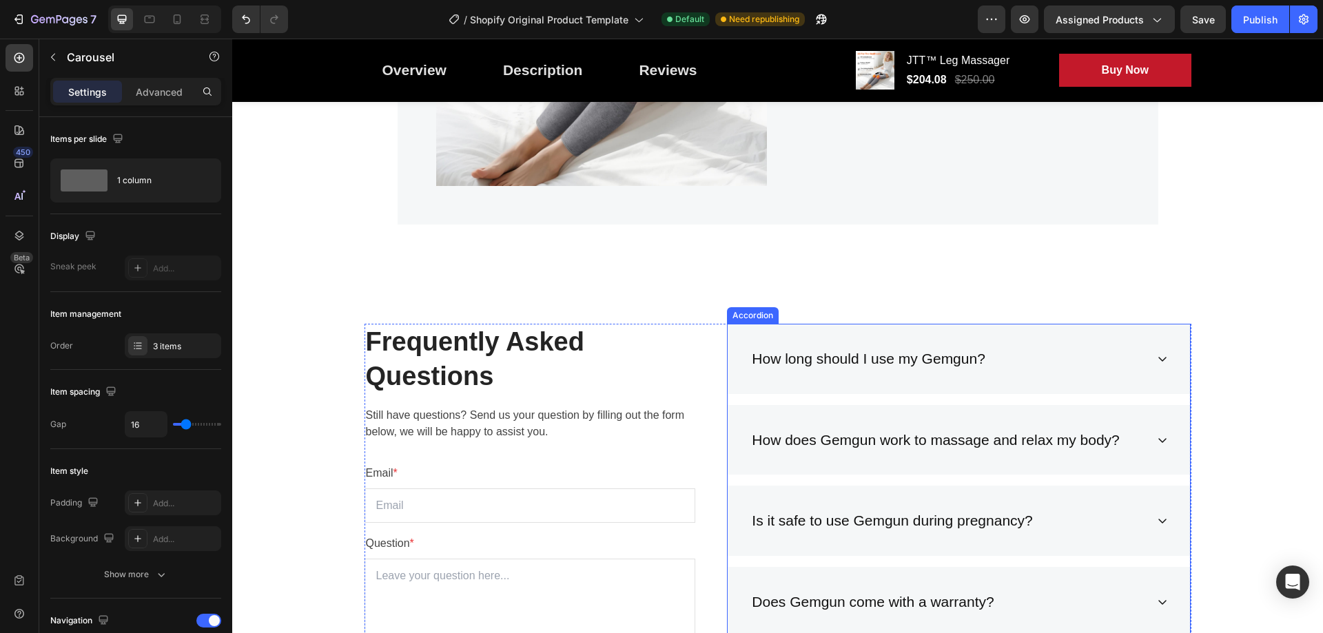
click at [1167, 347] on div "How long should I use my Gemgun?" at bounding box center [959, 359] width 462 height 70
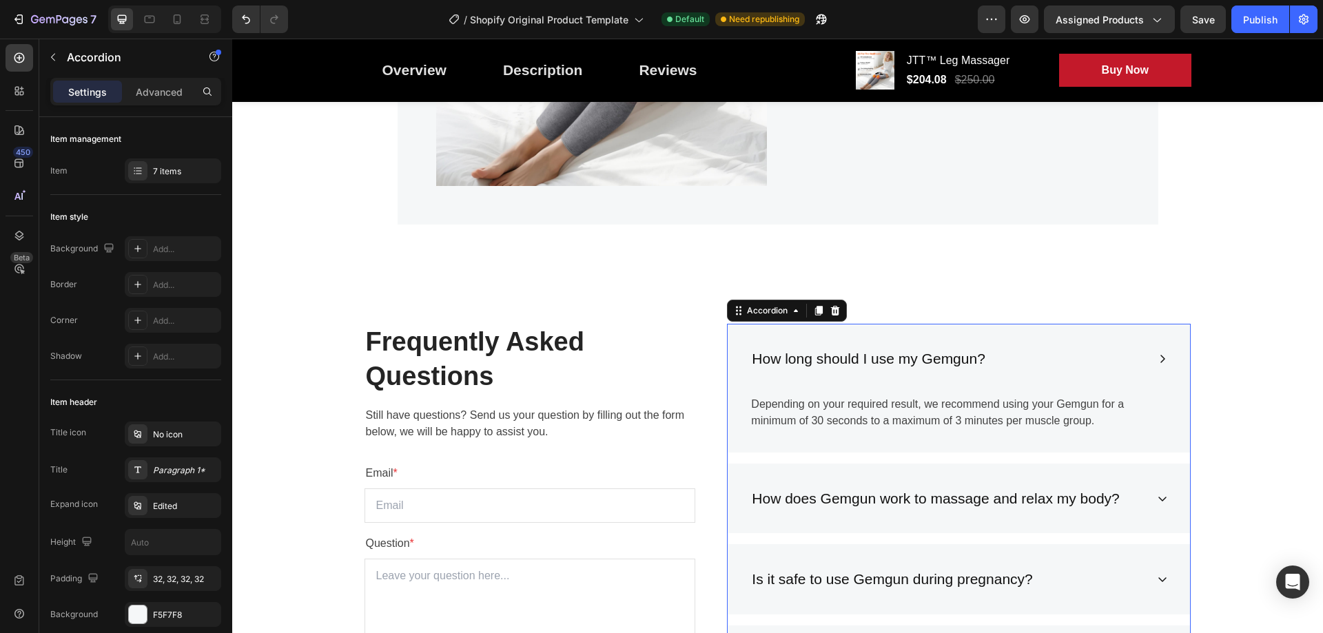
click at [1163, 351] on div "How long should I use my Gemgun?" at bounding box center [959, 359] width 462 height 70
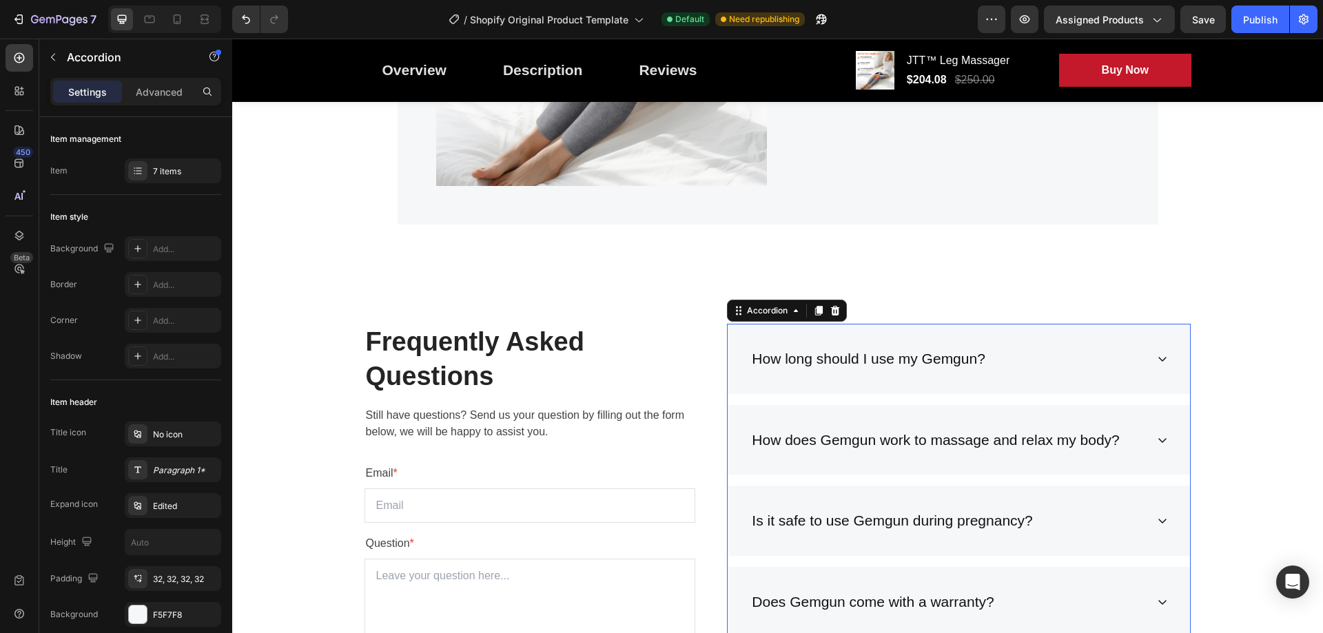
click at [1164, 435] on div "How does Gemgun work to massage and relax my body?" at bounding box center [959, 440] width 462 height 70
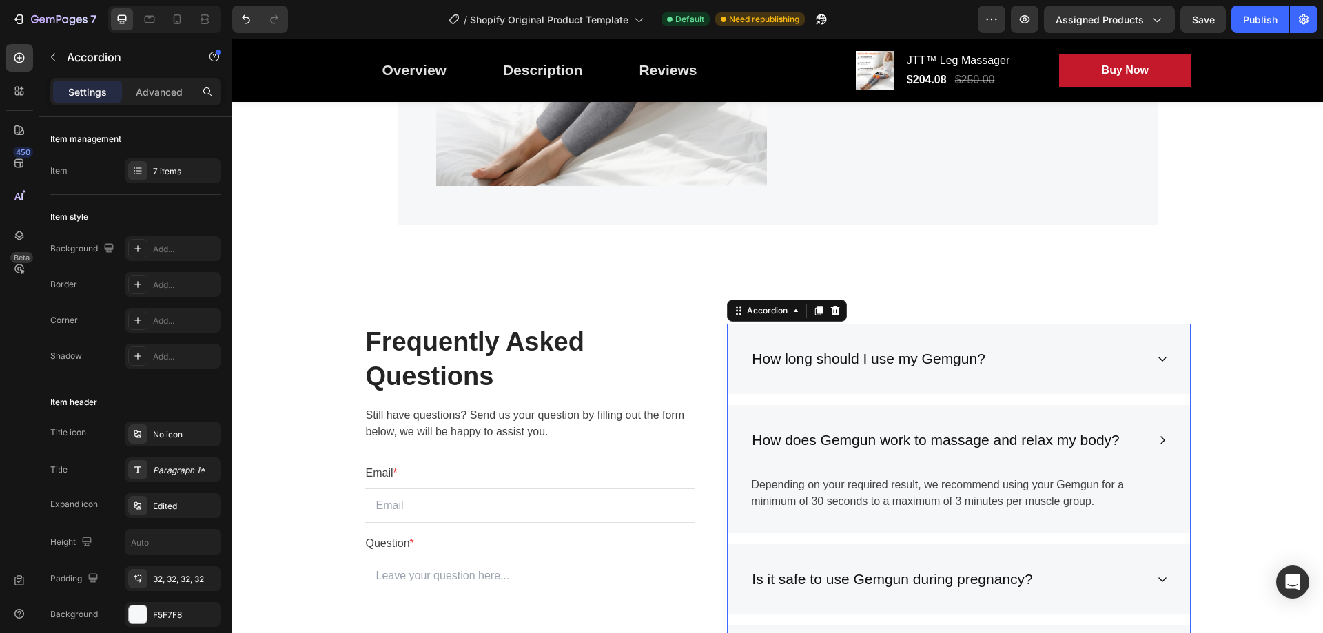
click at [1162, 435] on icon at bounding box center [1162, 440] width 11 height 11
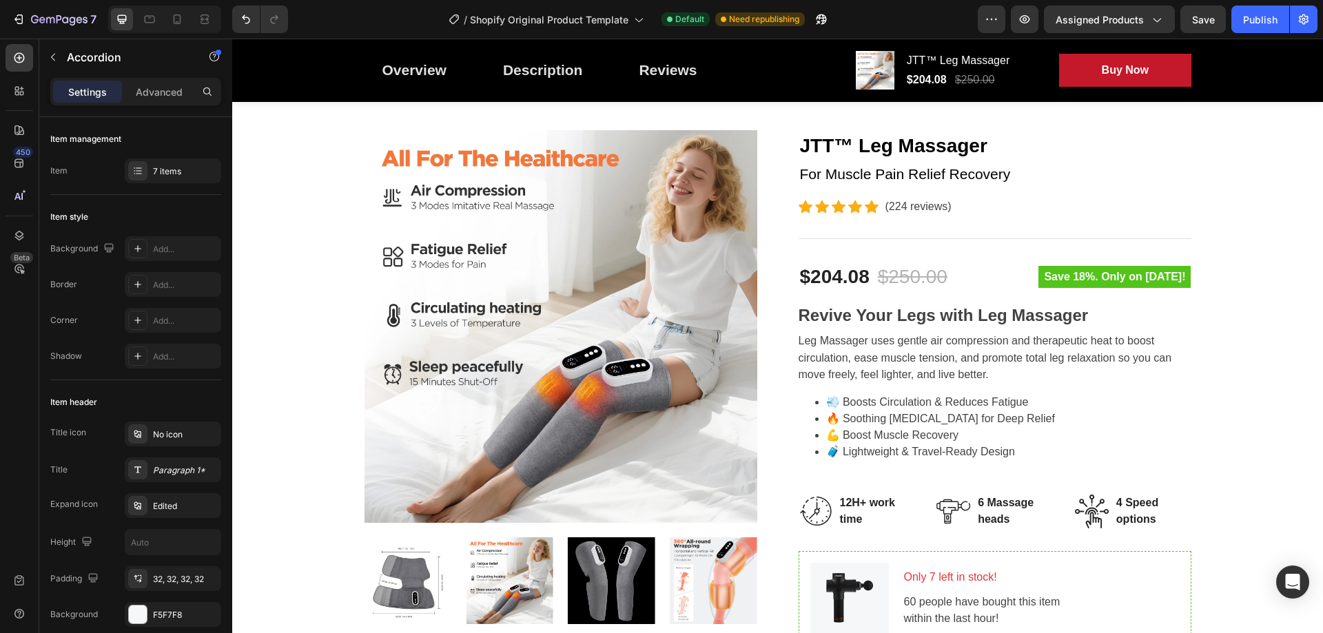
scroll to position [0, 0]
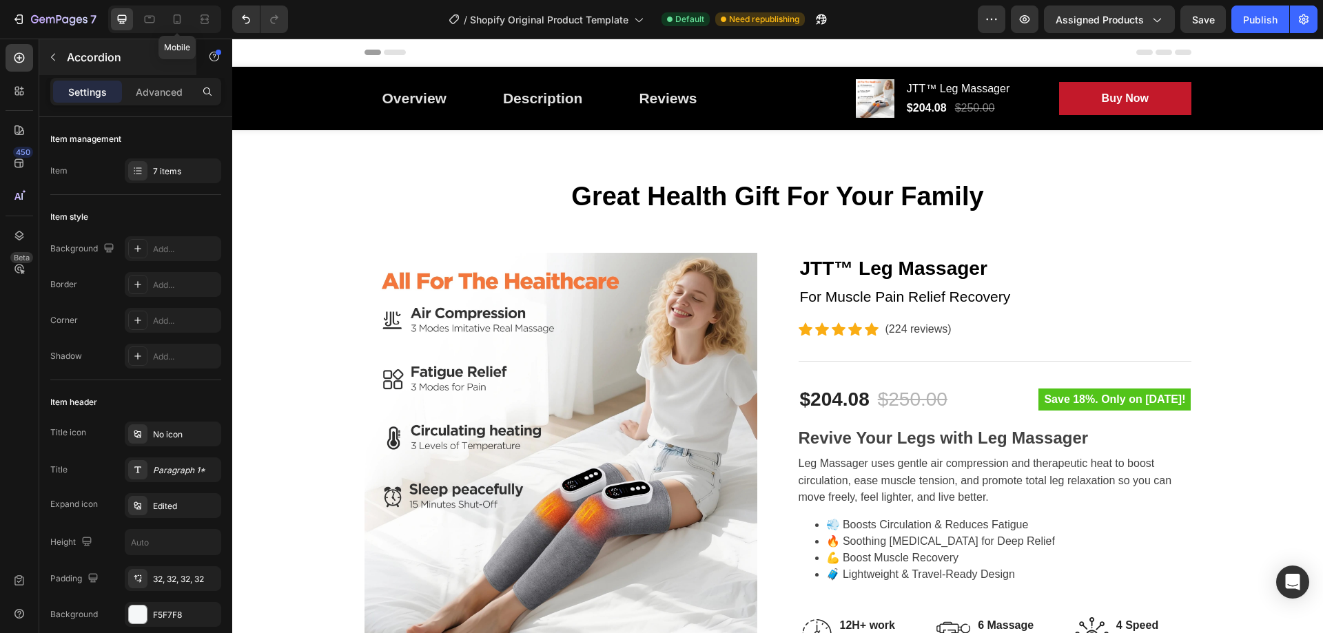
drag, startPoint x: 184, startPoint y: 20, endPoint x: 183, endPoint y: 41, distance: 20.7
click at [183, 21] on icon at bounding box center [177, 19] width 14 height 14
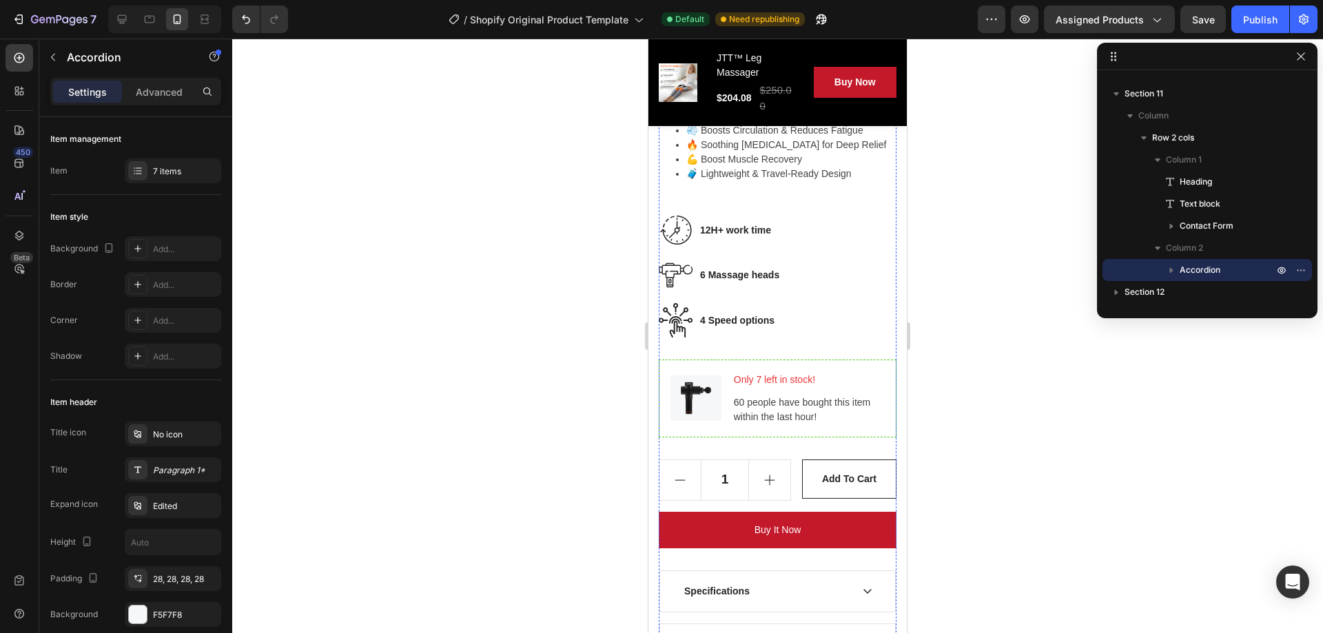
scroll to position [689, 0]
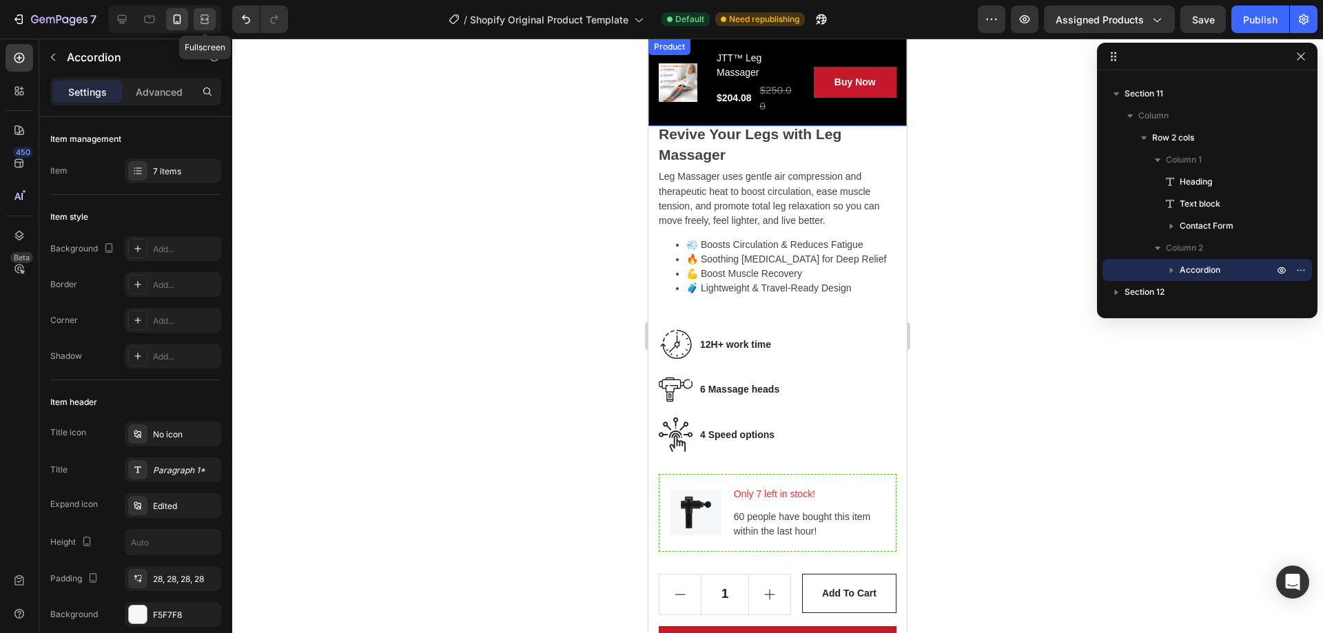
drag, startPoint x: 199, startPoint y: 20, endPoint x: 198, endPoint y: 3, distance: 16.6
click at [199, 20] on icon at bounding box center [205, 19] width 14 height 14
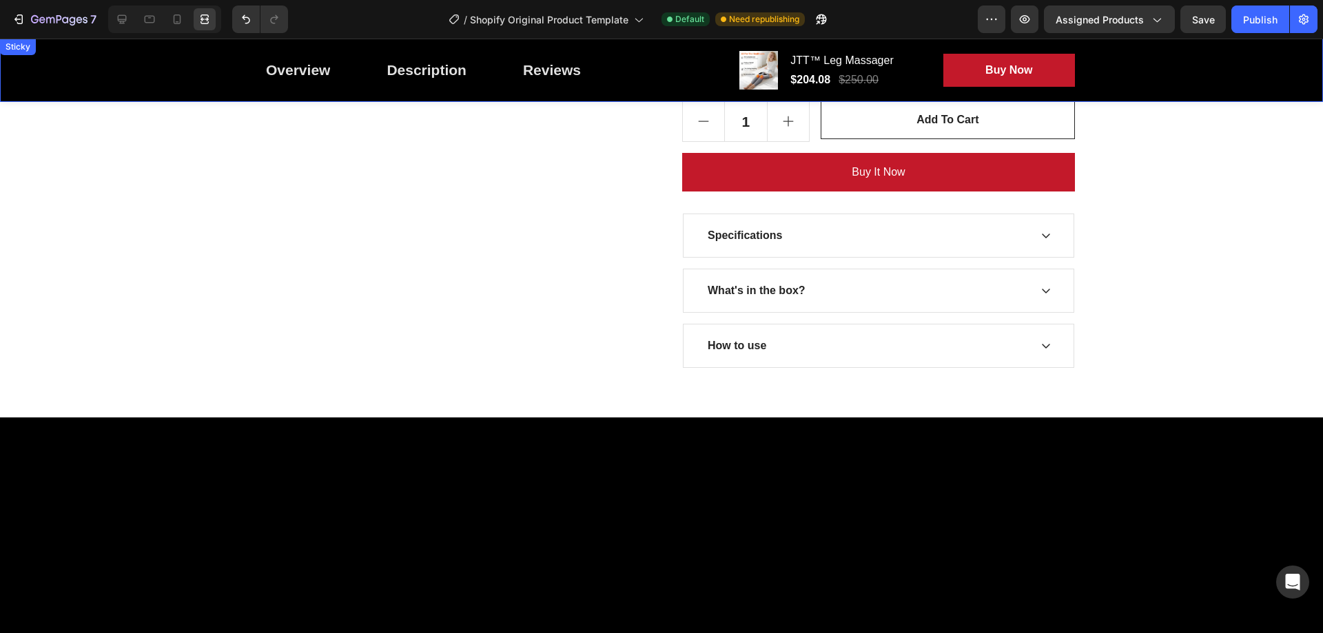
scroll to position [759, 0]
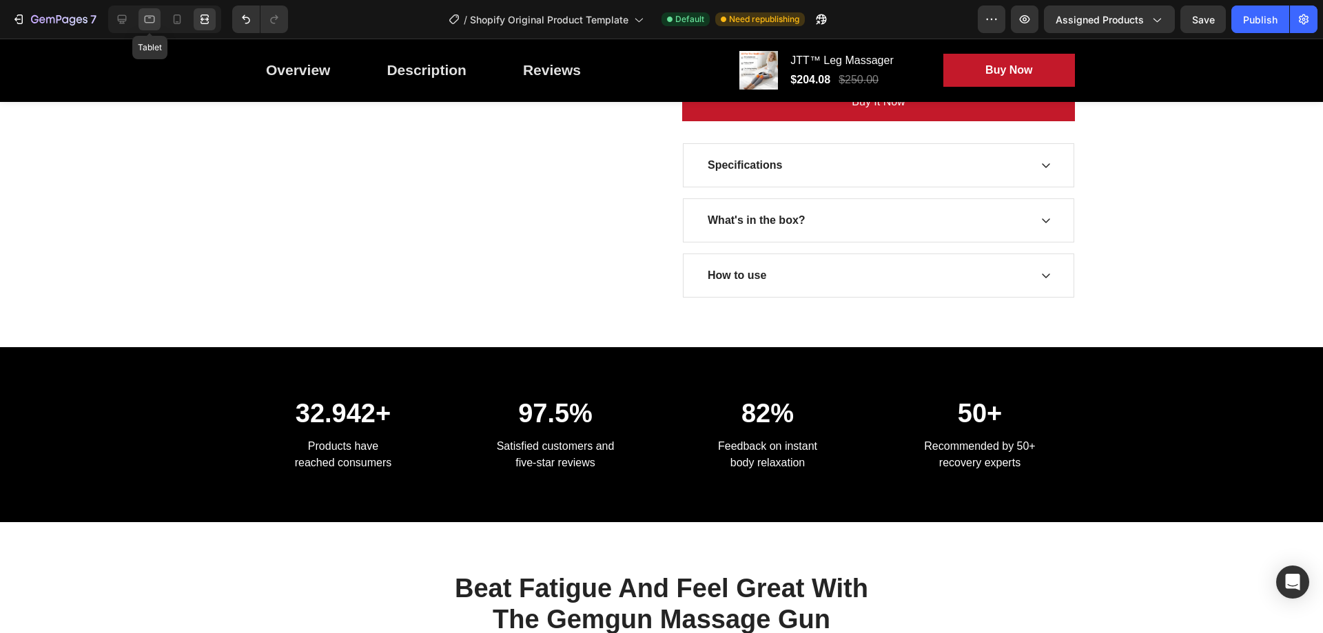
click at [151, 18] on icon at bounding box center [150, 20] width 10 height 8
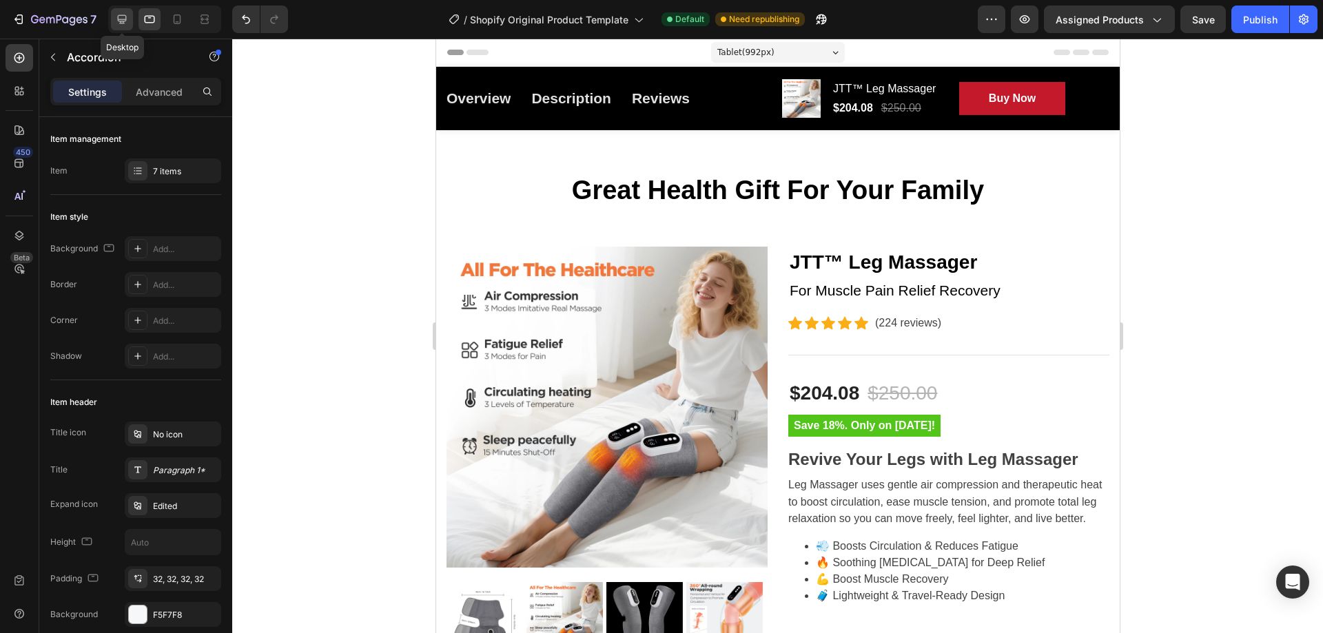
click at [114, 17] on div at bounding box center [122, 19] width 22 height 22
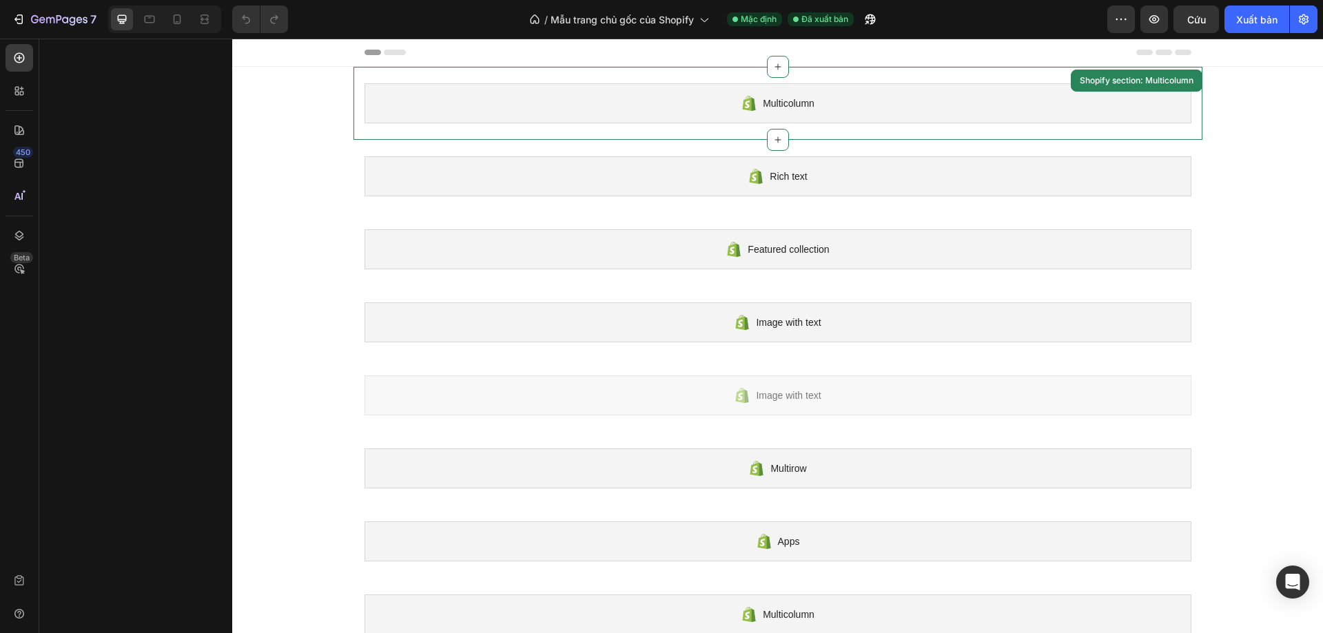
click at [838, 112] on div "Multicolumn" at bounding box center [777, 103] width 827 height 40
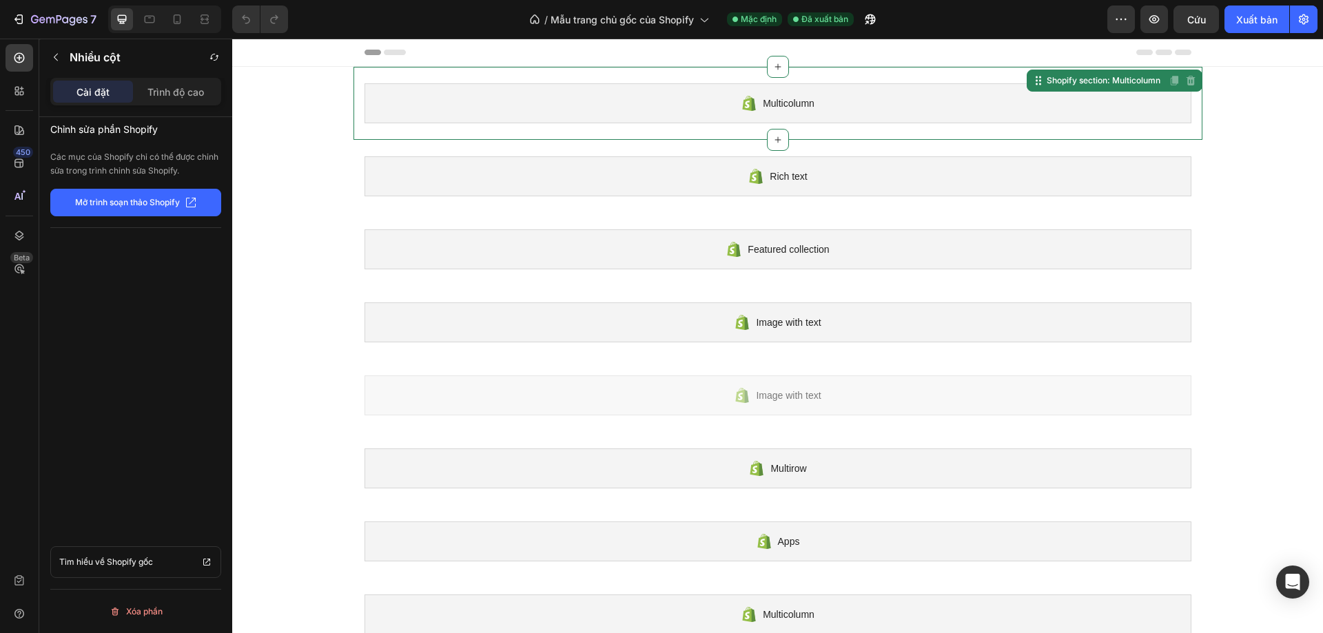
click at [163, 200] on font "Mở trình soạn thảo Shopify" at bounding box center [127, 202] width 105 height 10
click at [185, 92] on font "Trình độ cao" at bounding box center [175, 92] width 57 height 12
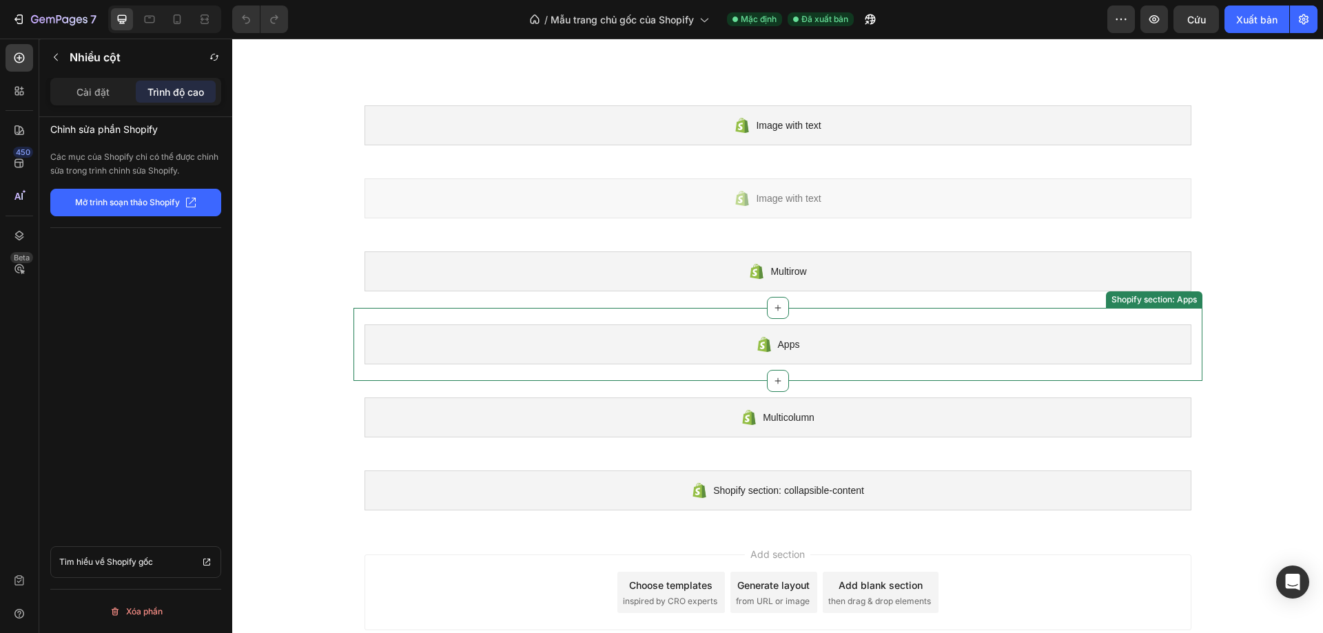
scroll to position [256, 0]
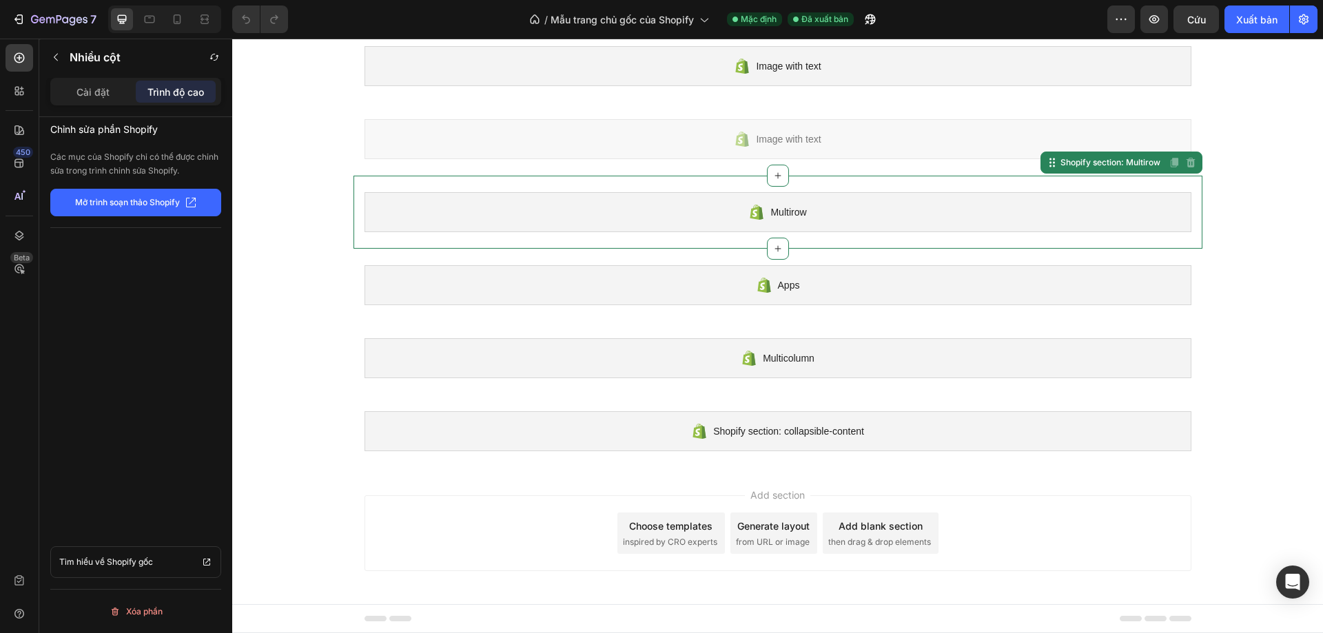
click at [828, 218] on div "Multirow" at bounding box center [777, 212] width 827 height 40
